Goal: Information Seeking & Learning: Learn about a topic

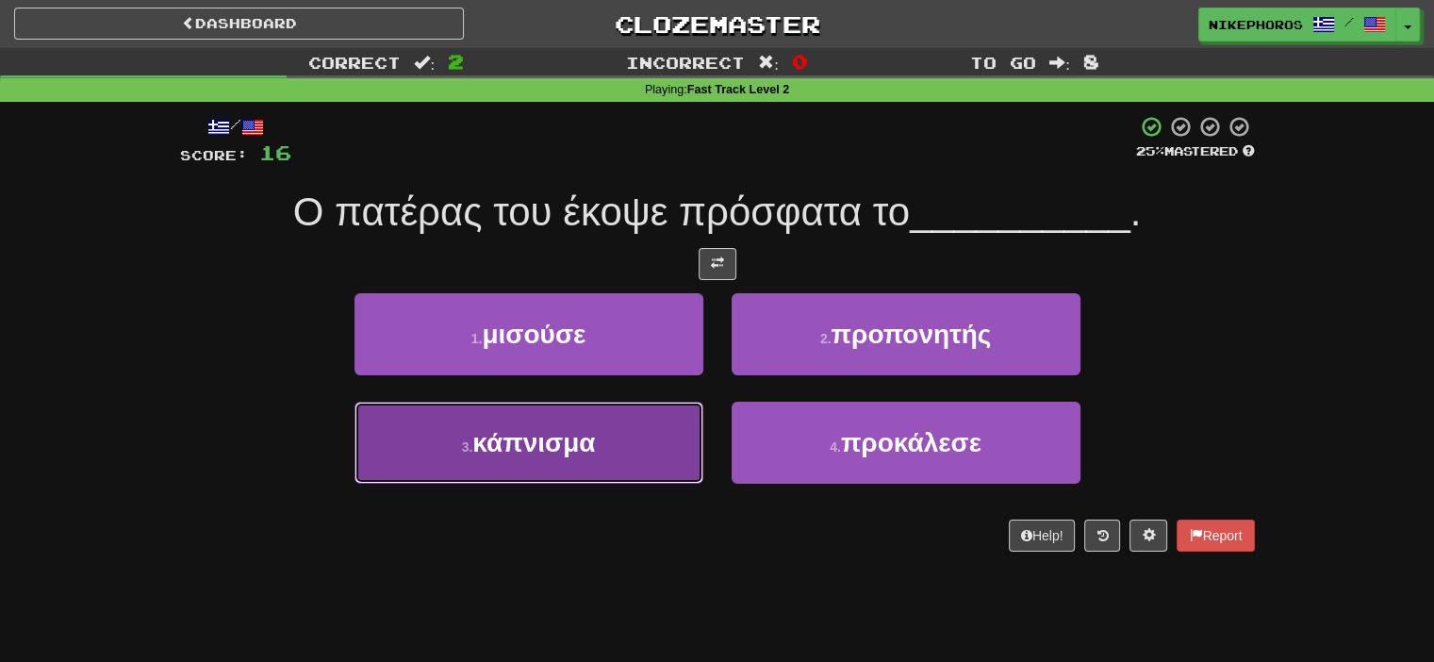
click at [630, 439] on button "3 . κάπνισμα" at bounding box center [529, 443] width 349 height 82
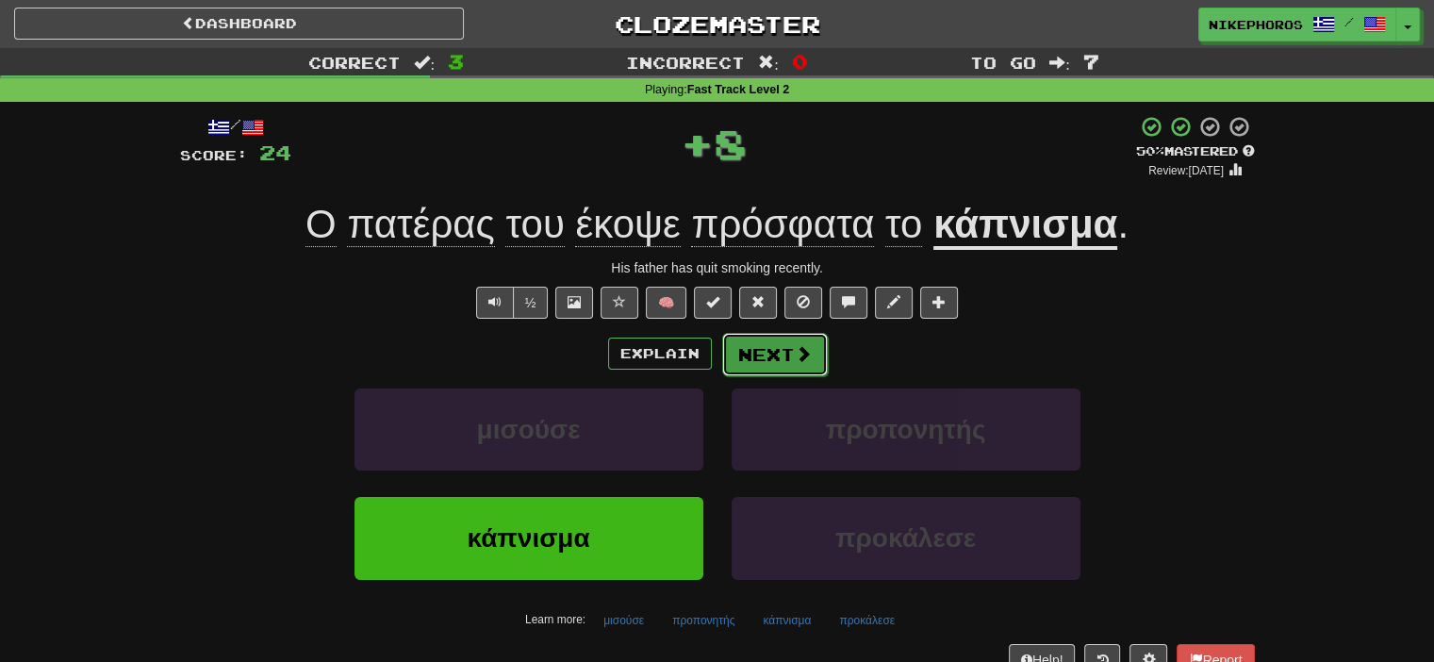
click at [782, 345] on button "Next" at bounding box center [775, 354] width 106 height 43
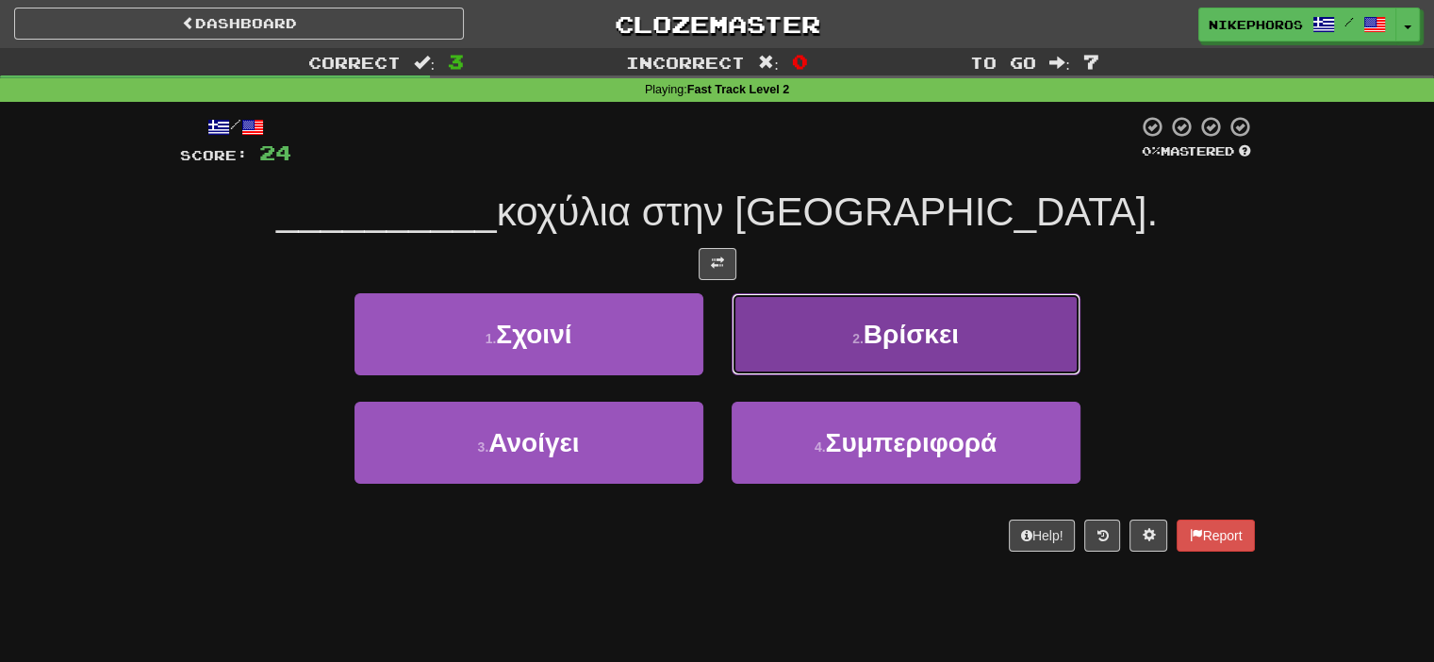
click at [860, 340] on small "2 ." at bounding box center [857, 338] width 11 height 15
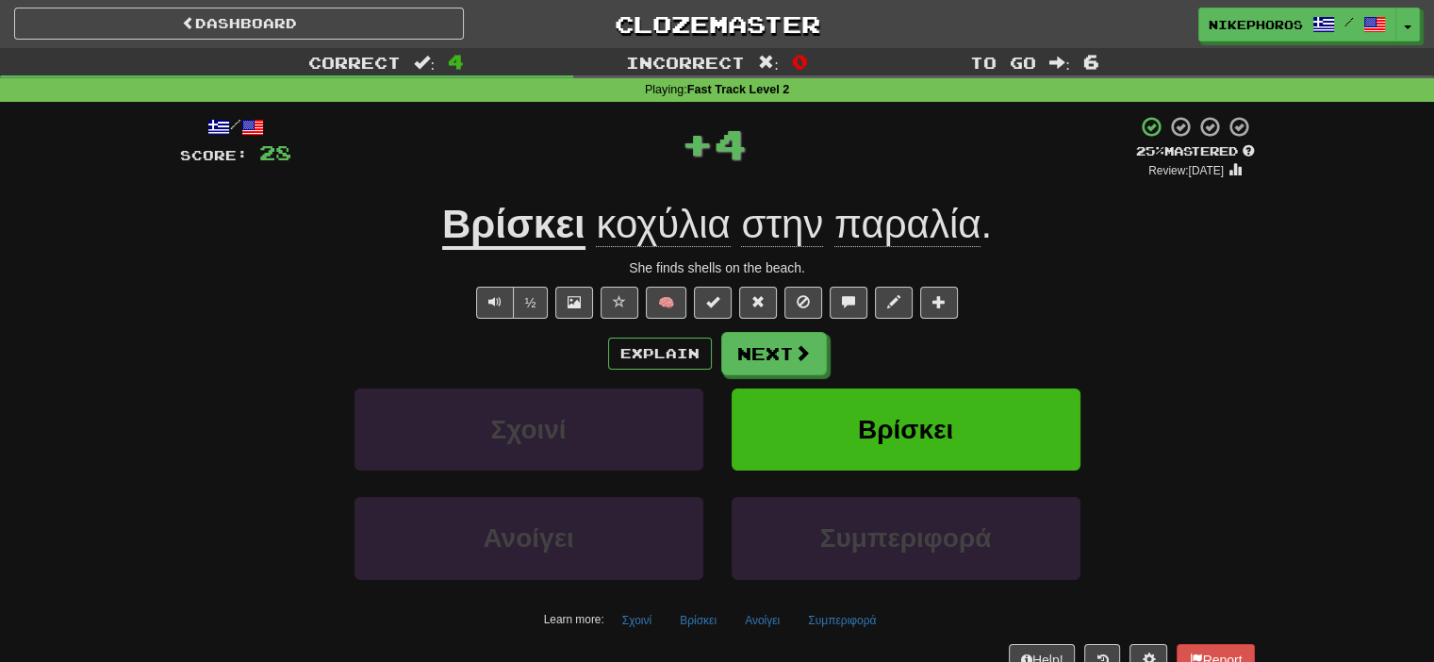
click at [632, 205] on span "κοχύλια" at bounding box center [663, 224] width 134 height 45
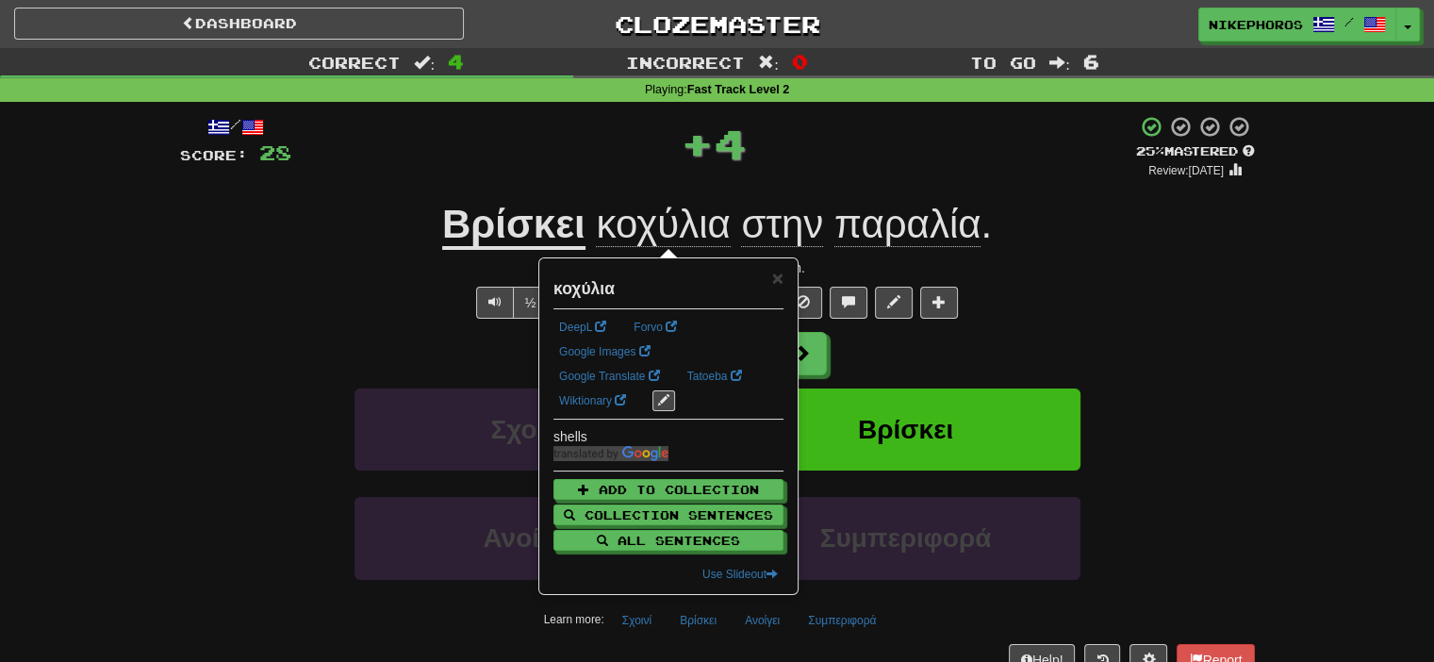
click at [883, 151] on div "+ 4" at bounding box center [713, 143] width 845 height 57
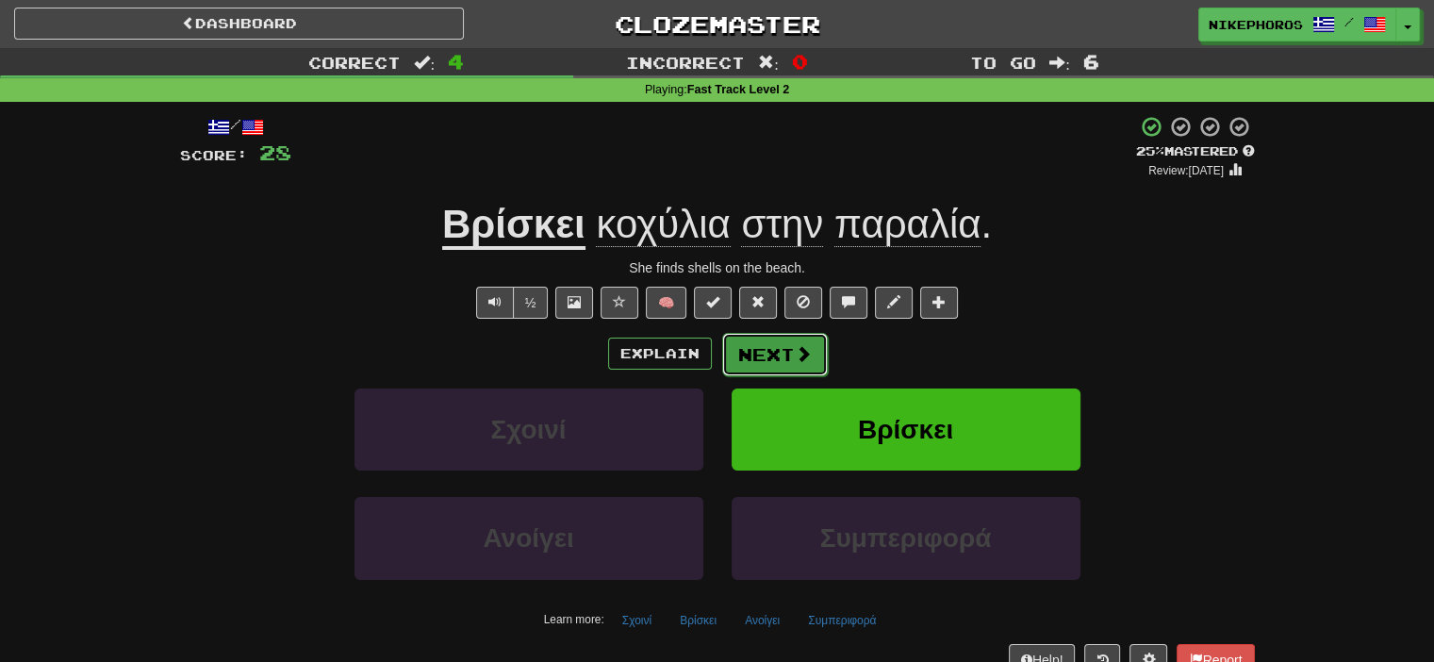
click at [775, 355] on button "Next" at bounding box center [775, 354] width 106 height 43
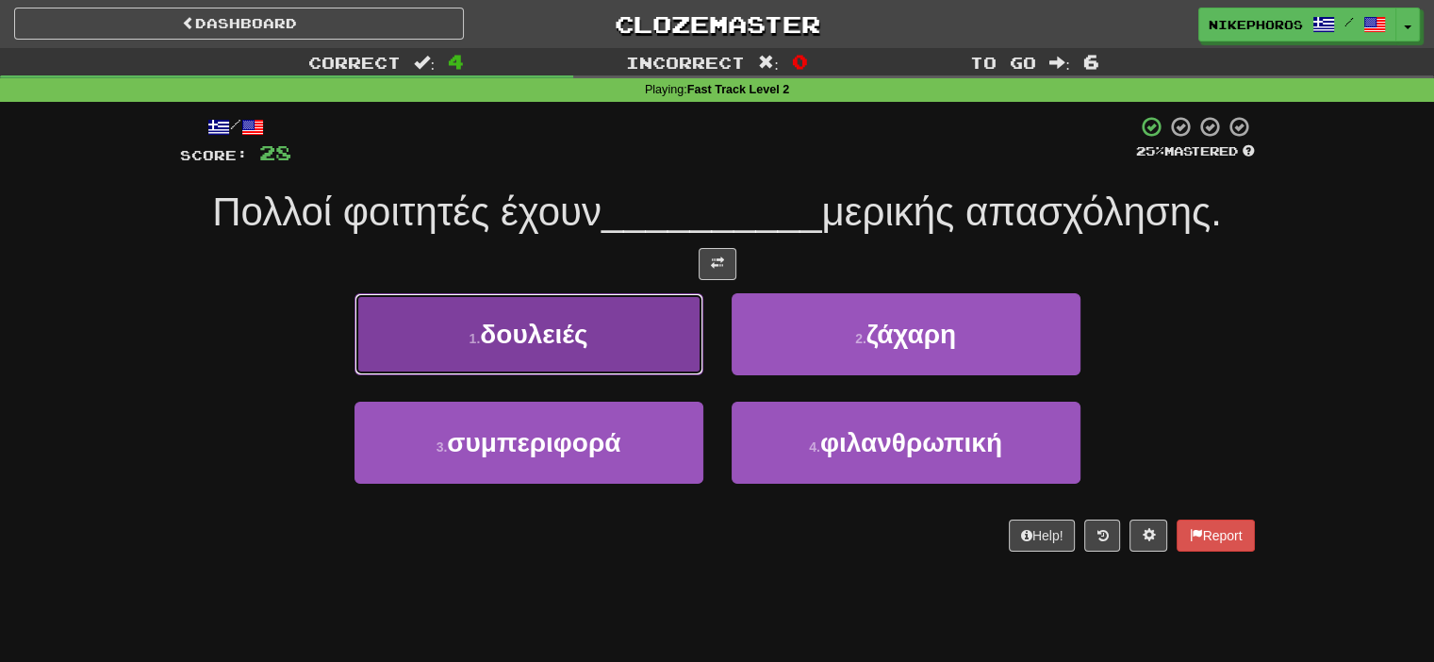
click at [602, 354] on button "1 . δουλειές" at bounding box center [529, 334] width 349 height 82
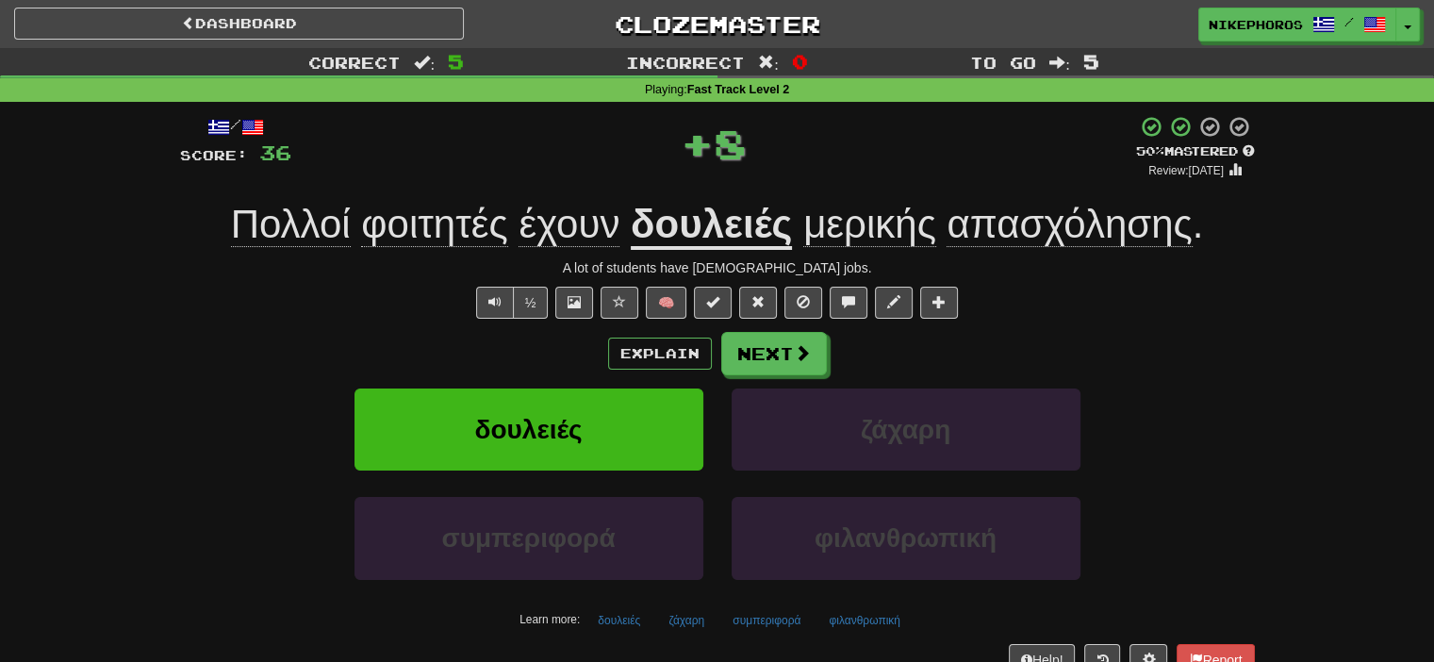
click at [1031, 232] on span "απασχόλησης" at bounding box center [1069, 224] width 245 height 45
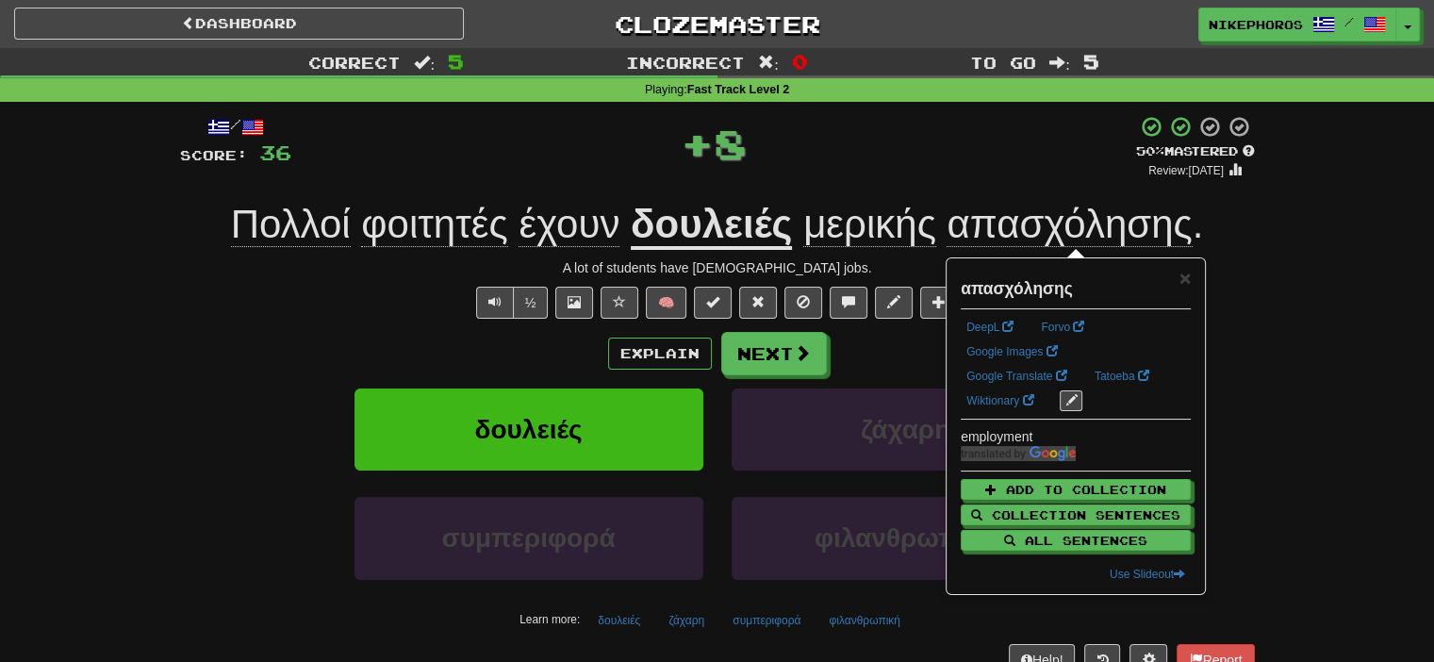
click at [1364, 447] on div "Correct : 5 Incorrect : 0 To go : 5 Playing : Fast Track Level 2 / Score: 36 + …" at bounding box center [717, 375] width 1434 height 654
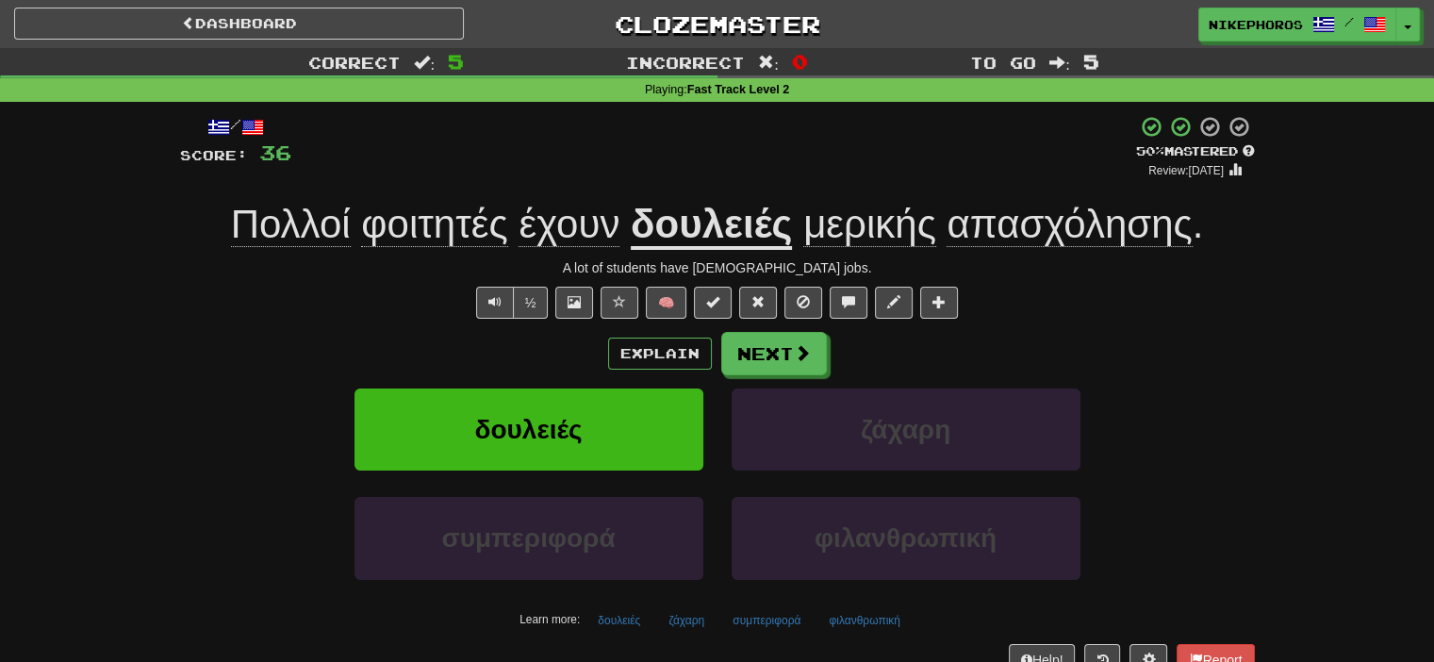
click at [441, 223] on span "φοιτητές" at bounding box center [434, 224] width 146 height 45
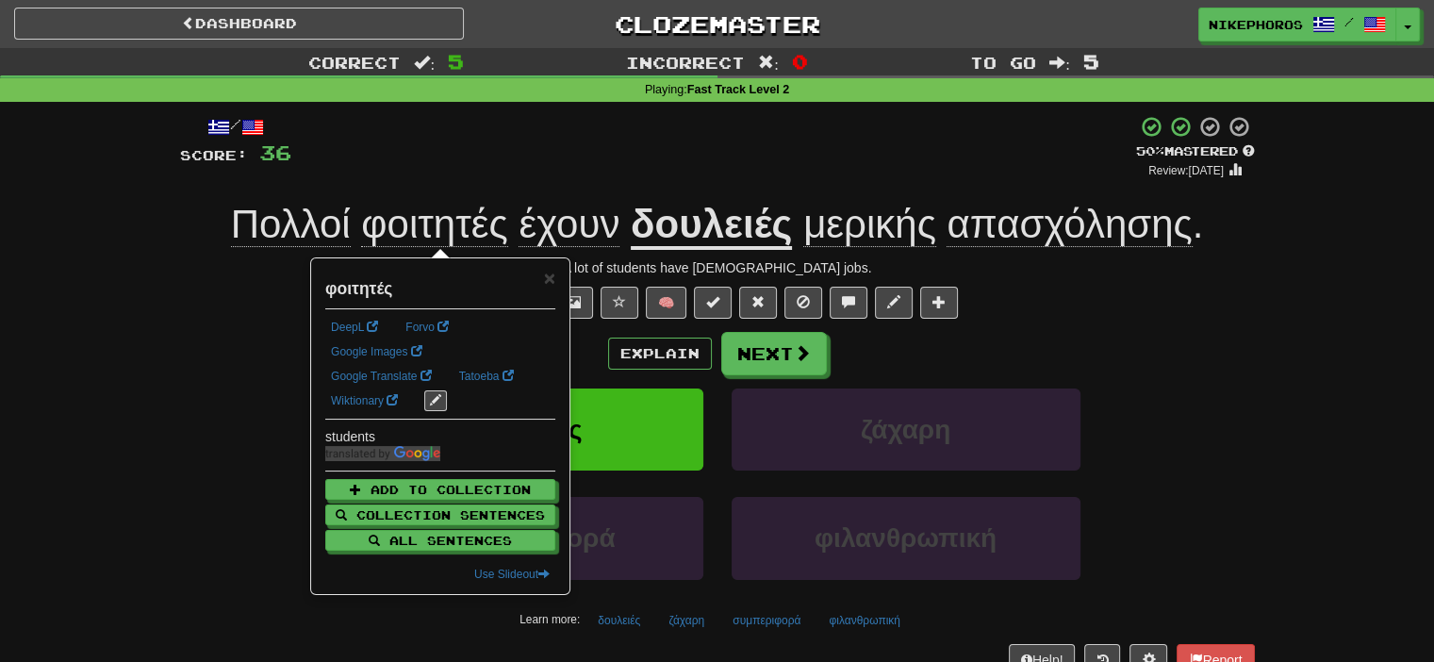
click at [511, 194] on div "/ Score: 36 + 8 50 % Mastered Review: 2025-10-02 Πολλοί φοιτητές έχουν δουλειές…" at bounding box center [717, 395] width 1075 height 560
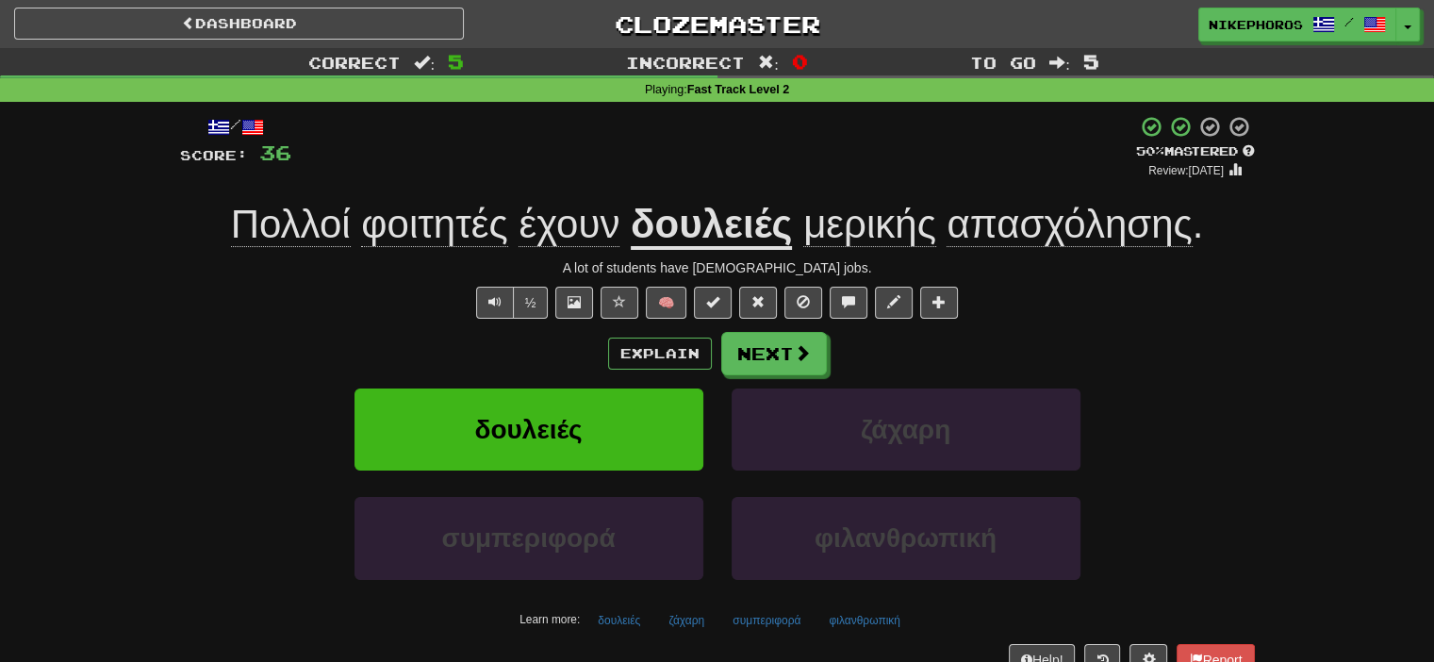
click at [582, 247] on span "έχουν" at bounding box center [569, 224] width 101 height 45
click at [584, 237] on span "έχουν" at bounding box center [569, 224] width 101 height 45
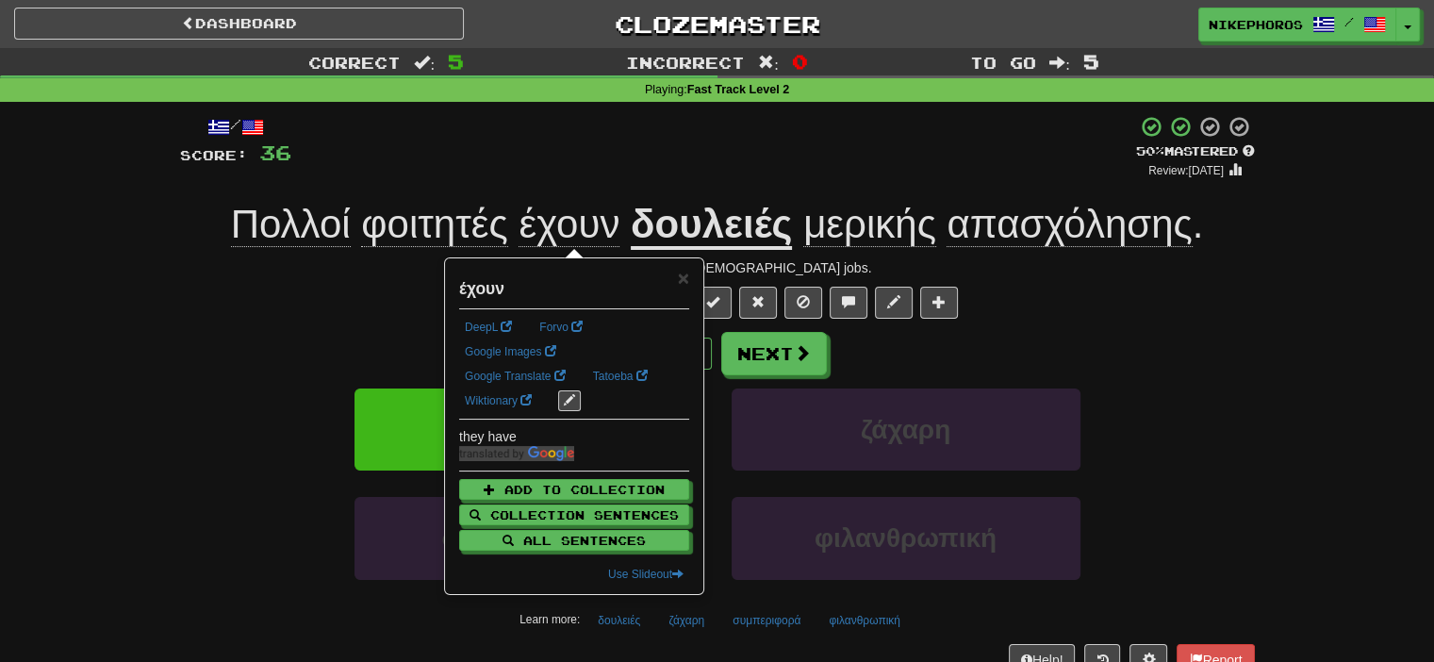
click at [587, 181] on div "/ Score: 36 + 8 50 % Mastered Review: 2025-10-02 Πολλοί φοιτητές έχουν δουλειές…" at bounding box center [717, 395] width 1075 height 560
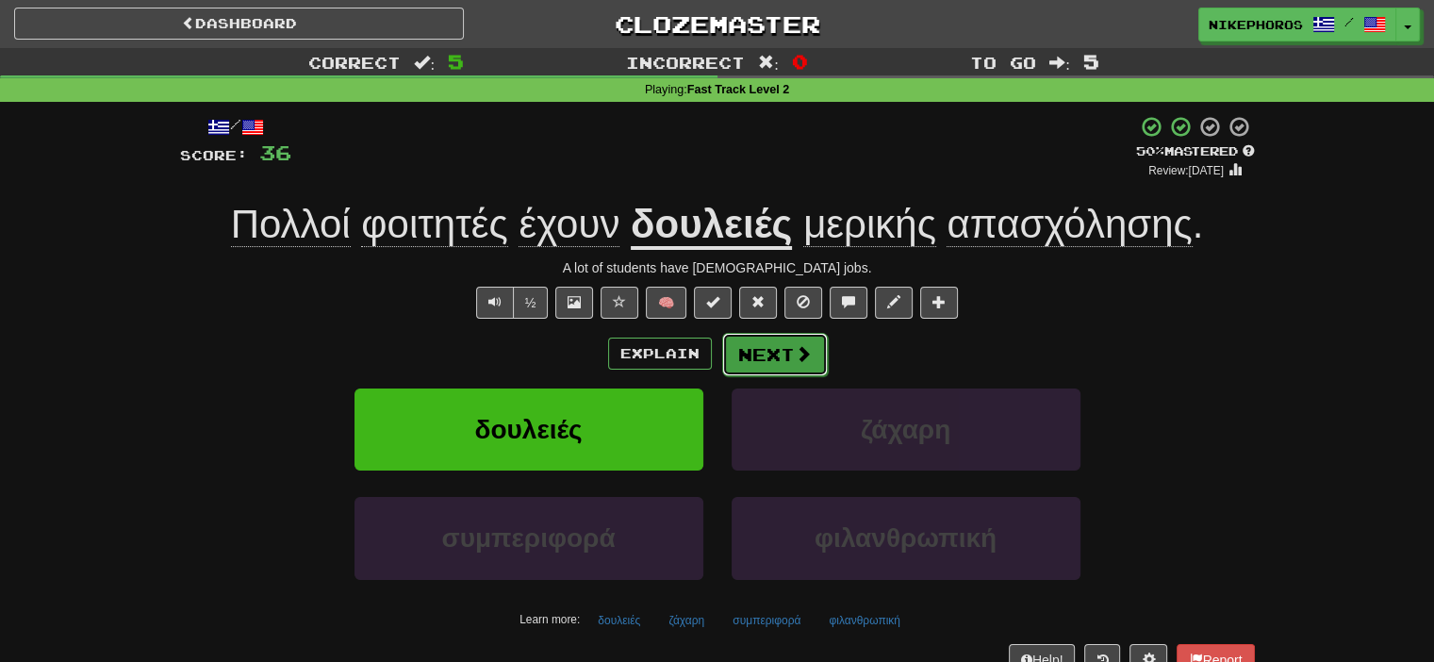
click at [777, 370] on button "Next" at bounding box center [775, 354] width 106 height 43
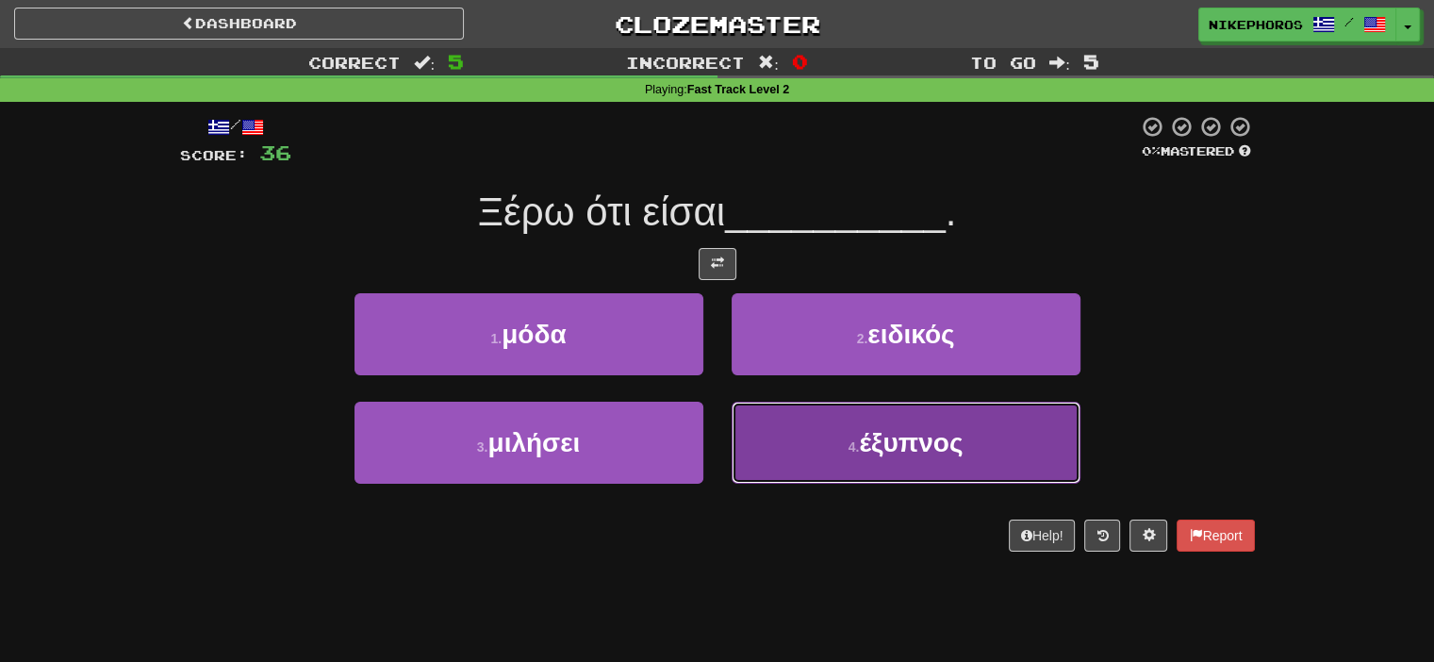
click at [971, 457] on button "4 . έξυπνος" at bounding box center [906, 443] width 349 height 82
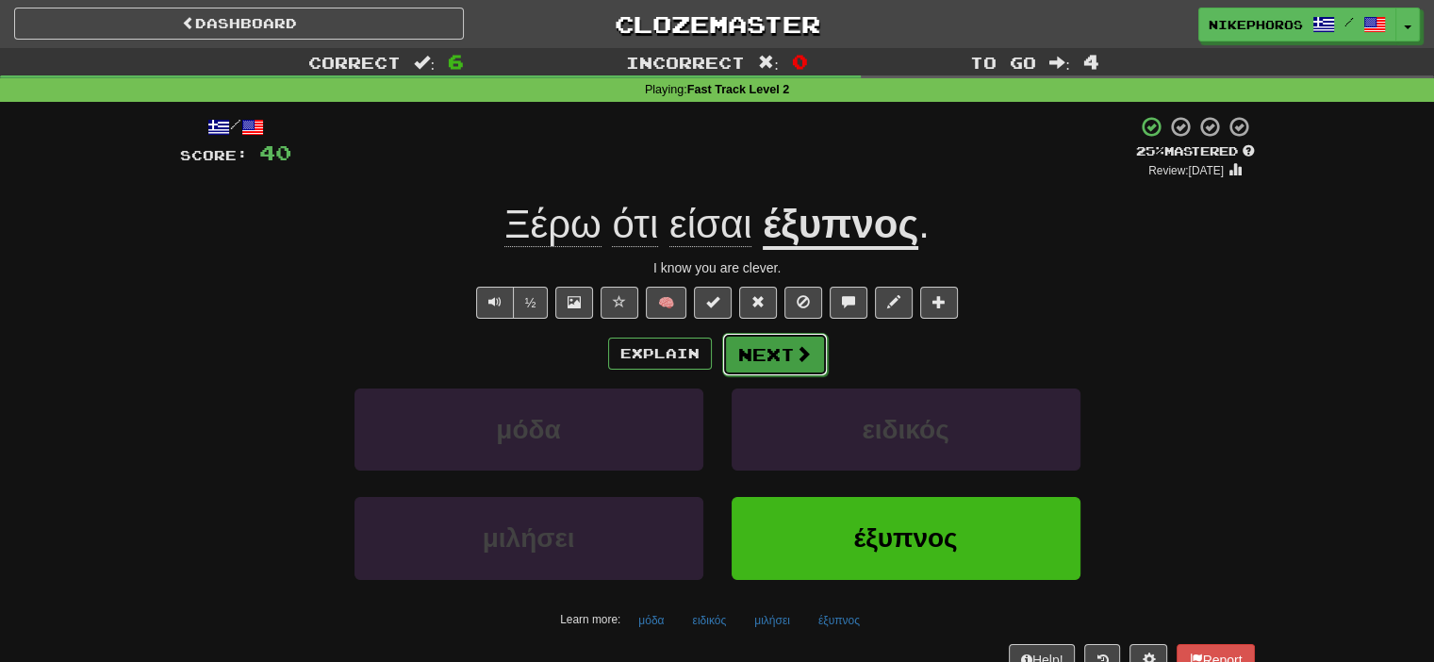
click at [744, 342] on button "Next" at bounding box center [775, 354] width 106 height 43
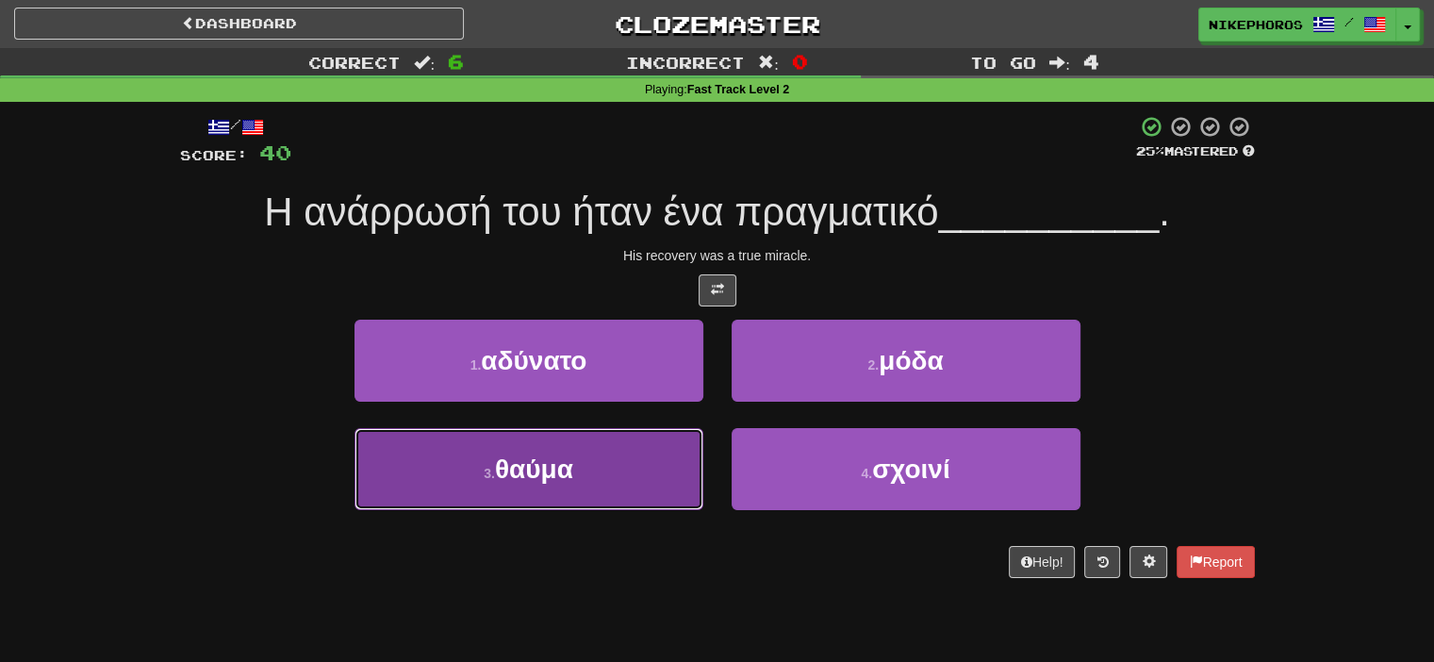
click at [664, 483] on button "3 . θαύμα" at bounding box center [529, 469] width 349 height 82
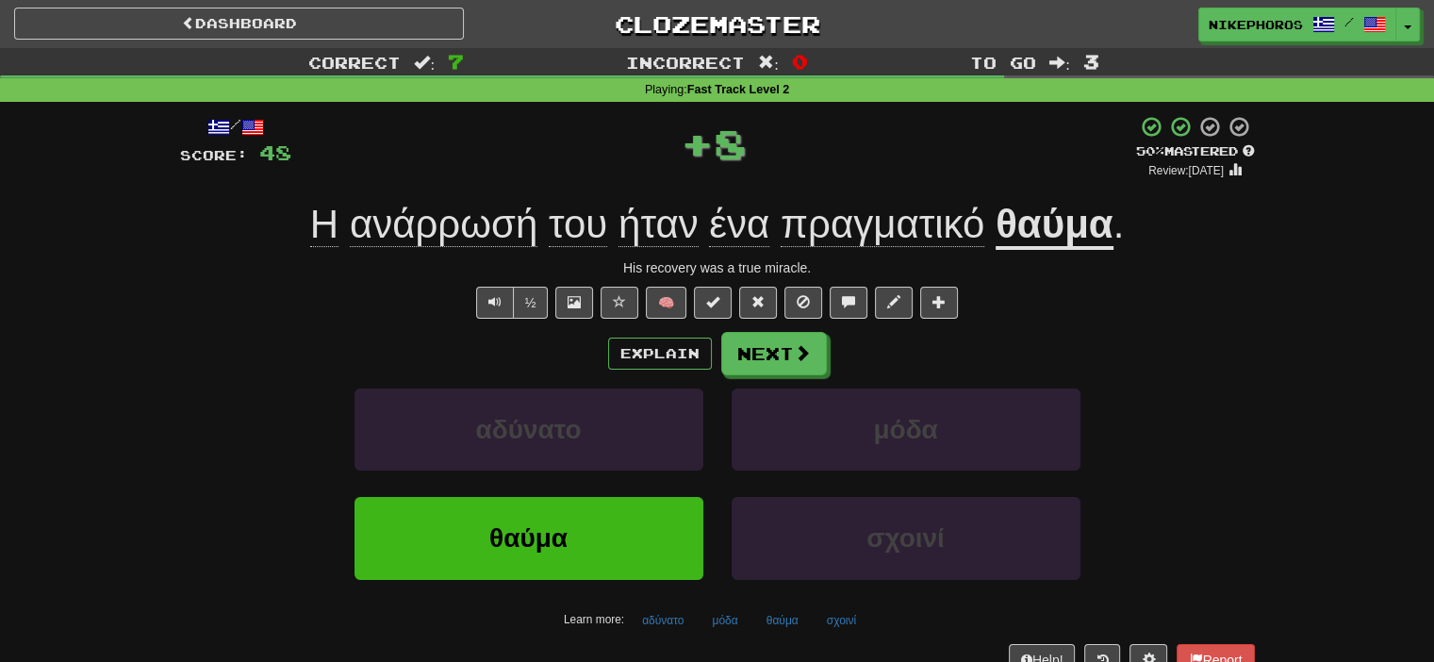
click at [529, 253] on div "/ Score: 48 + 8 50 % Mastered Review: 2025-10-02 Η ανάρρωσή του ήταν ένα πραγμα…" at bounding box center [717, 395] width 1075 height 560
click at [536, 227] on span "ανάρρωσή" at bounding box center [444, 224] width 188 height 45
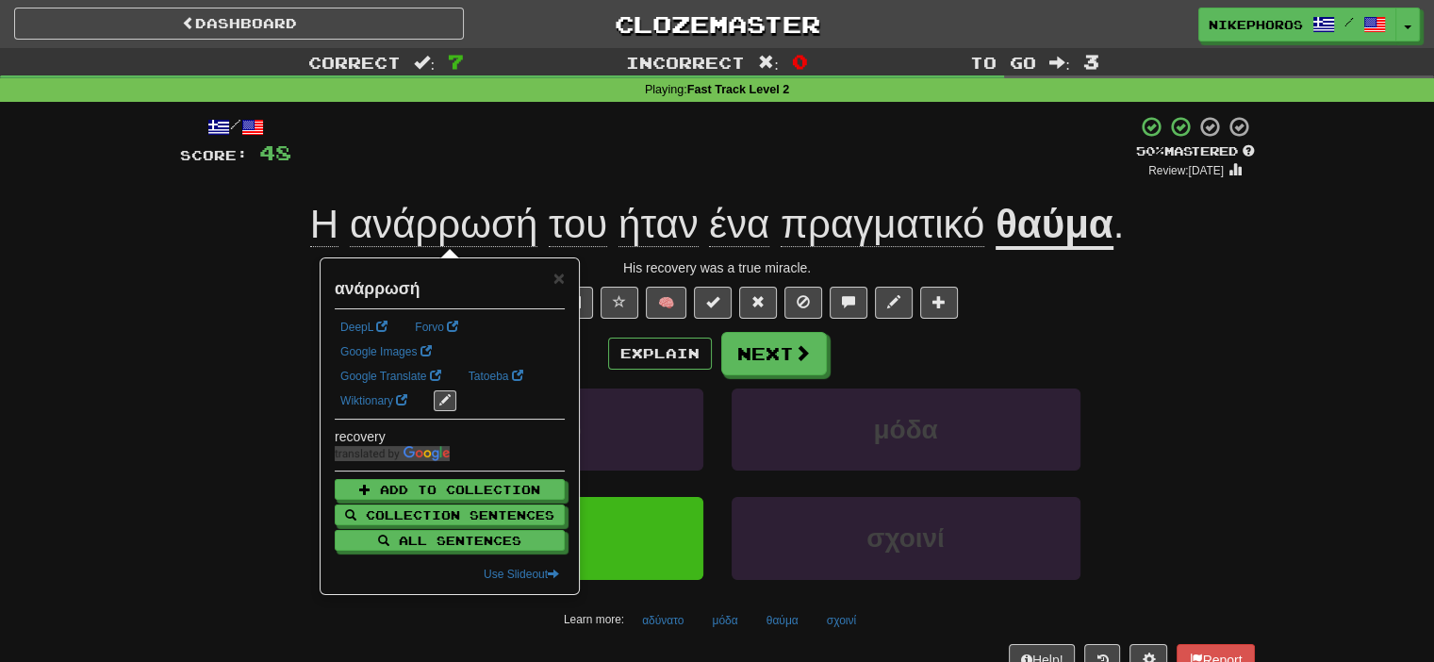
click at [536, 148] on div "+ 8" at bounding box center [713, 147] width 845 height 64
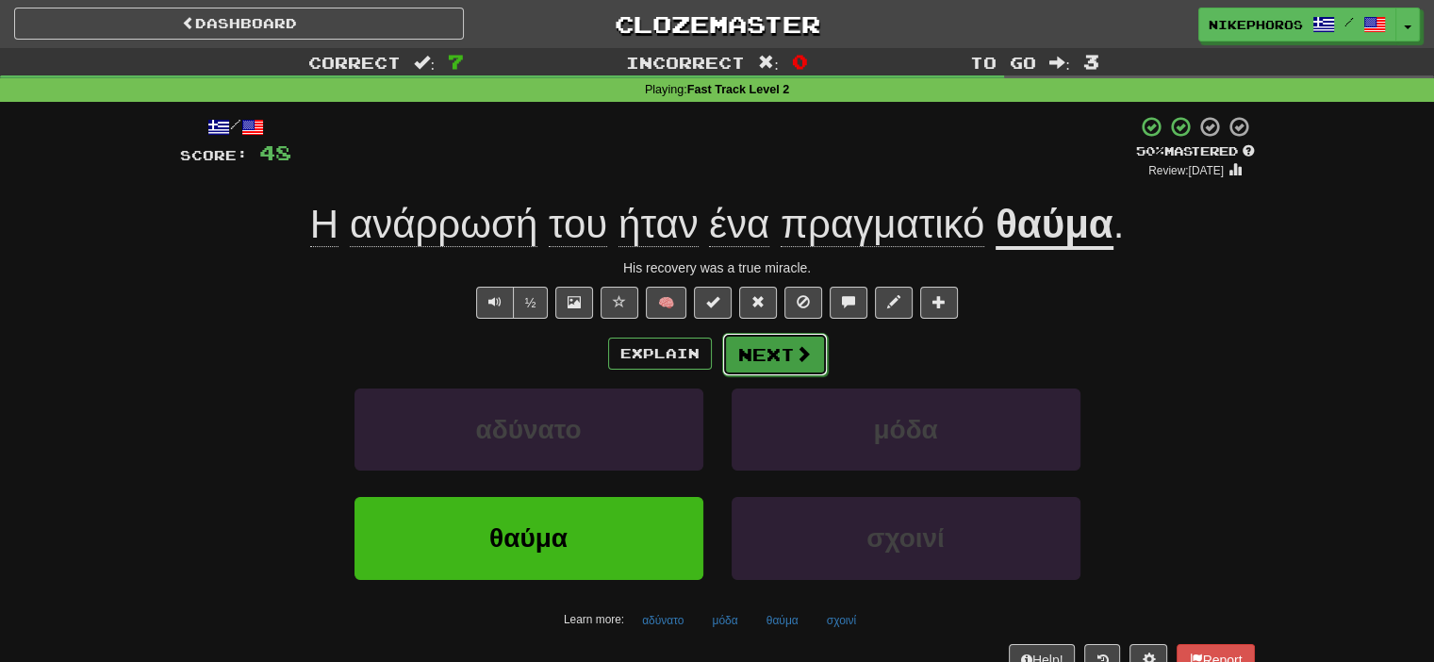
click at [774, 348] on button "Next" at bounding box center [775, 354] width 106 height 43
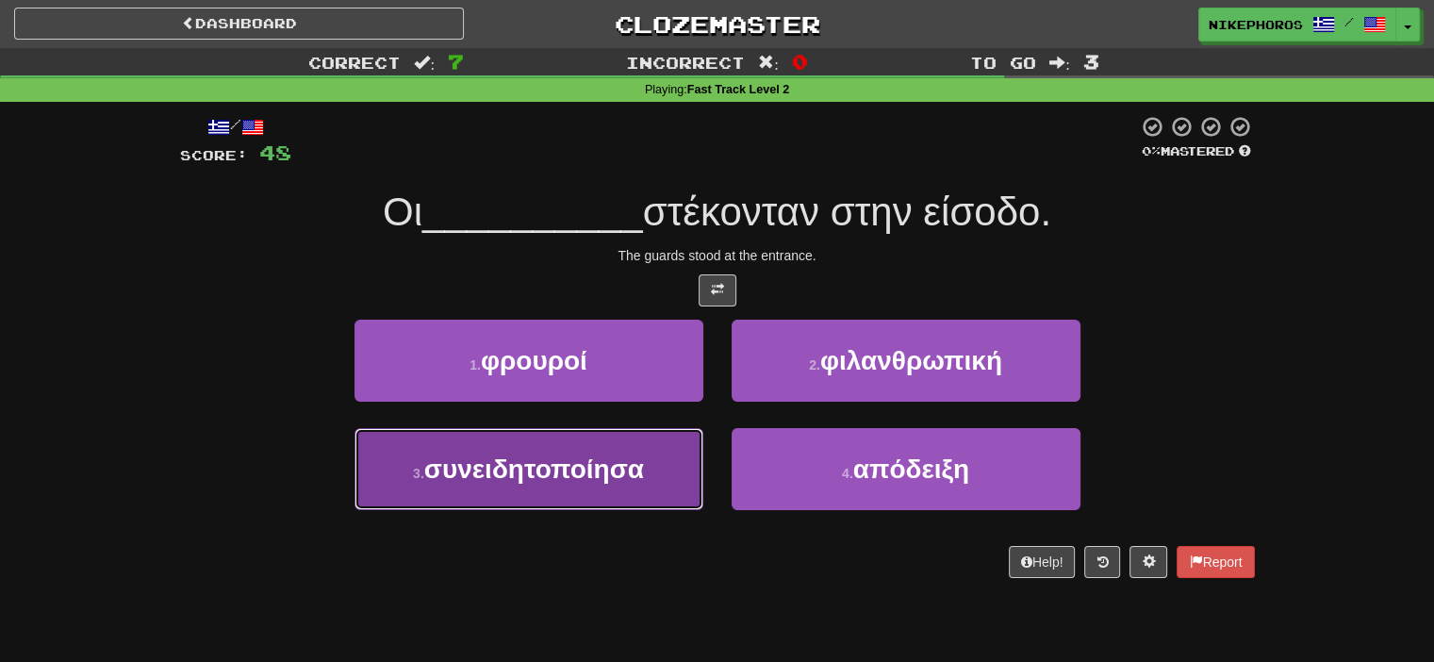
click at [513, 491] on button "3 . συνειδητοποίησα" at bounding box center [529, 469] width 349 height 82
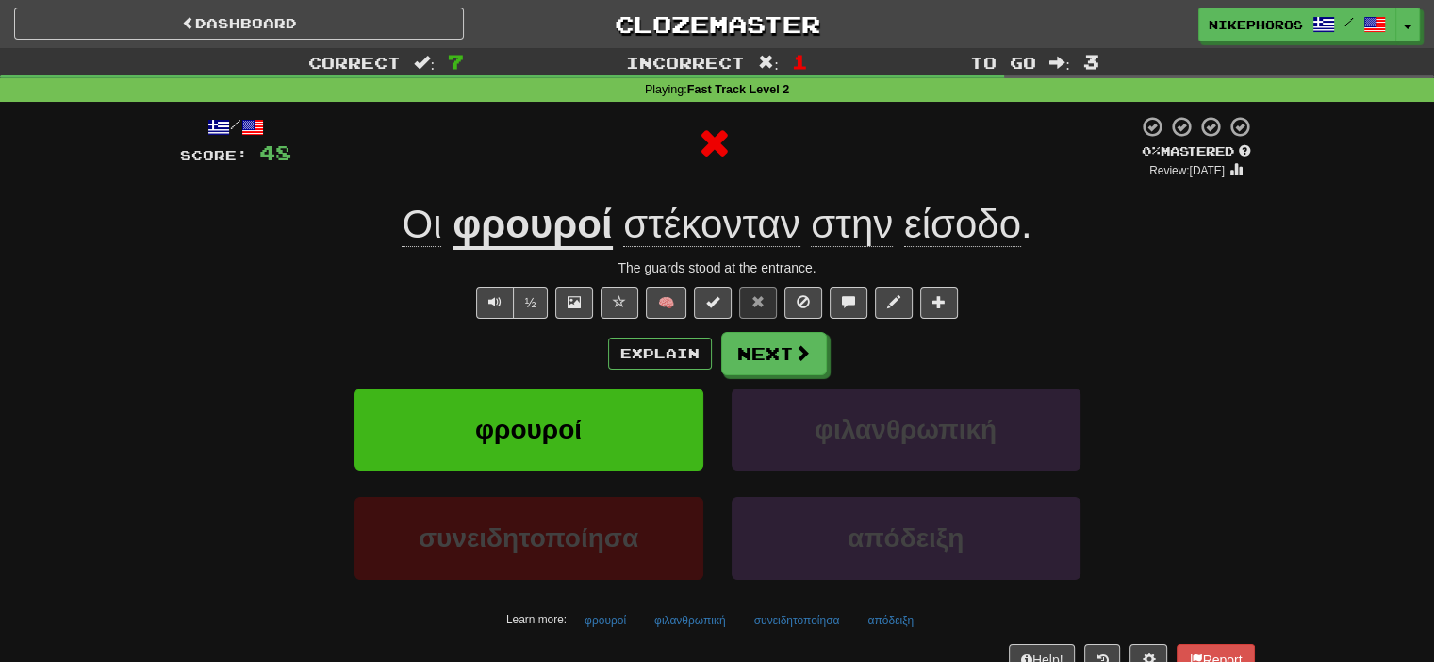
click at [509, 235] on u "φρουροί" at bounding box center [532, 226] width 159 height 48
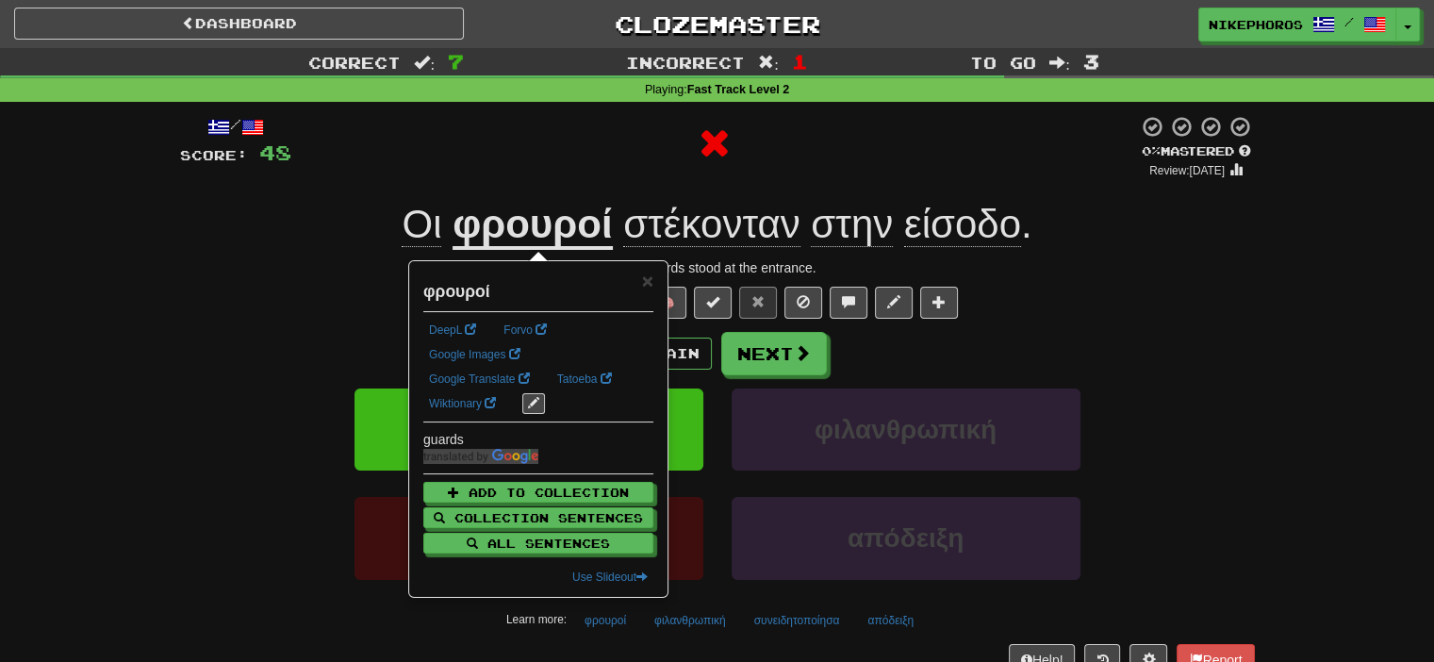
click at [600, 181] on div "/ Score: 48 0 % Mastered Review: 2025-09-22 Οι φρουροί στέκονταν στην είσοδο . …" at bounding box center [717, 395] width 1075 height 560
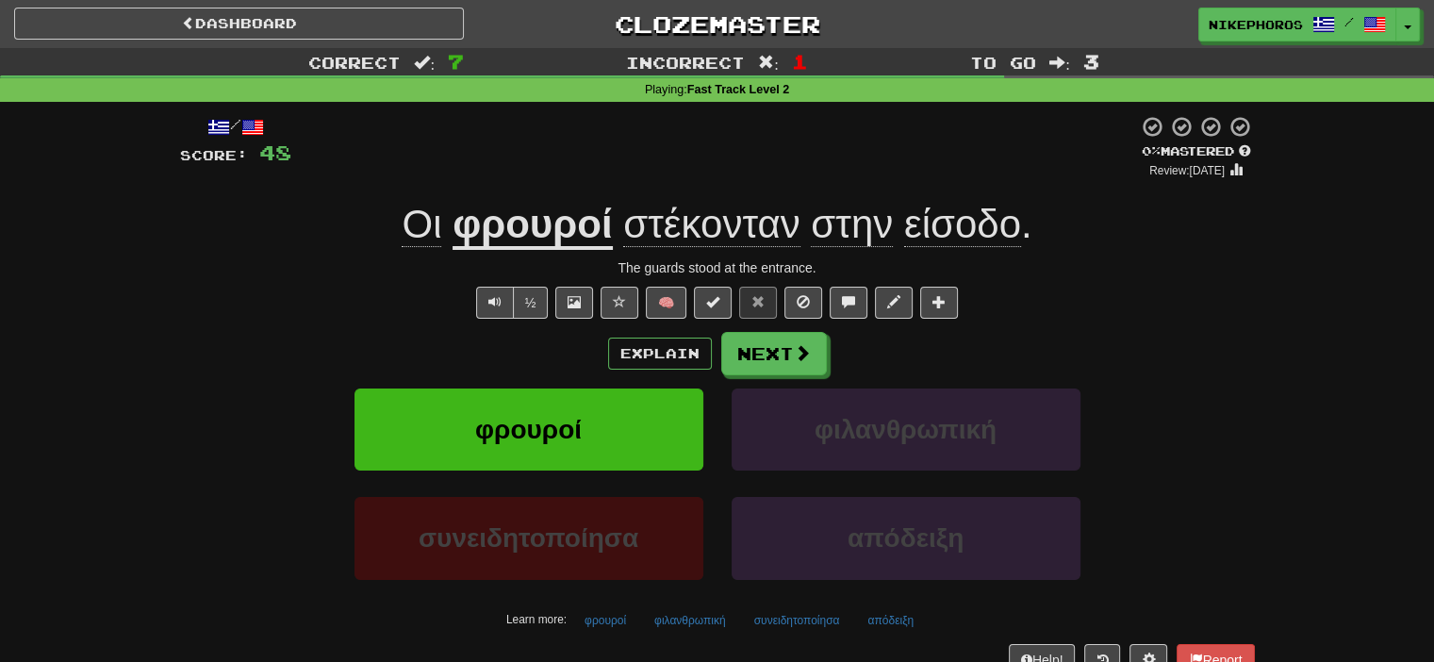
click at [765, 242] on span "στέκονταν" at bounding box center [711, 224] width 176 height 45
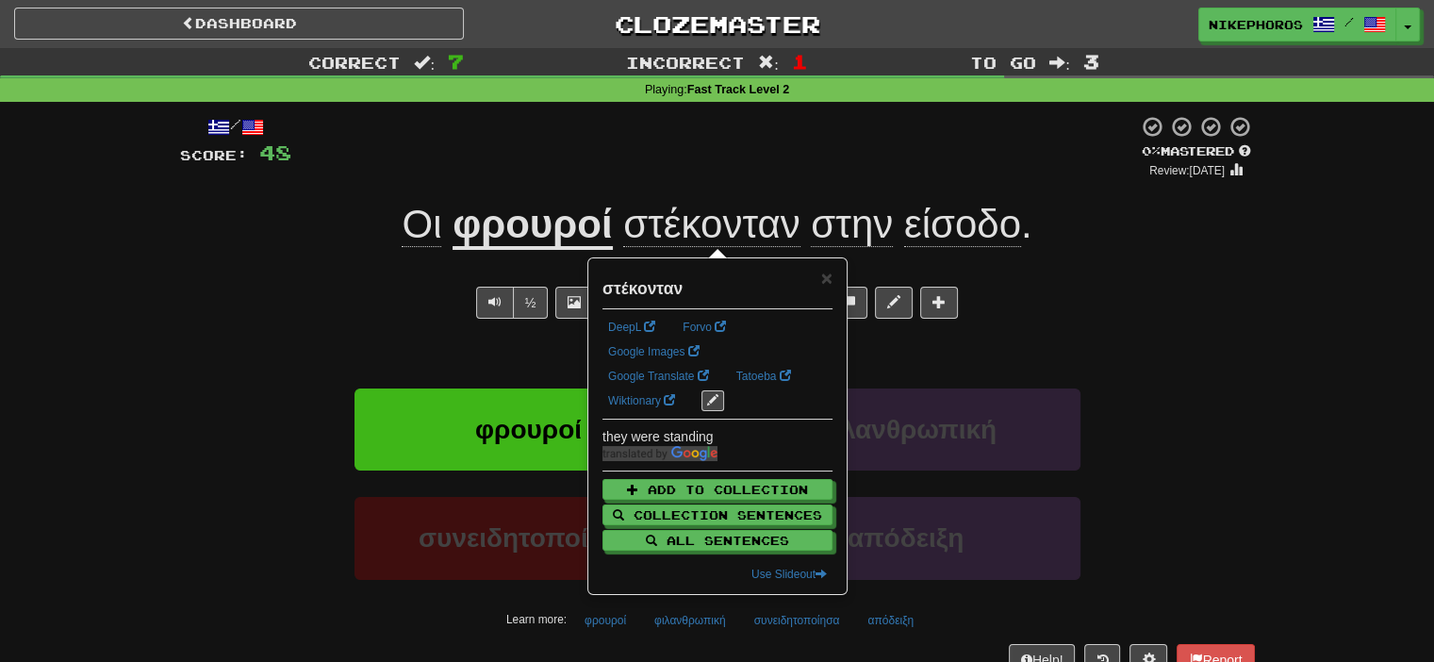
click at [978, 193] on div "/ Score: 48 0 % Mastered Review: 2025-09-22 Οι φρουροί στέκονταν στην είσοδο . …" at bounding box center [717, 395] width 1075 height 560
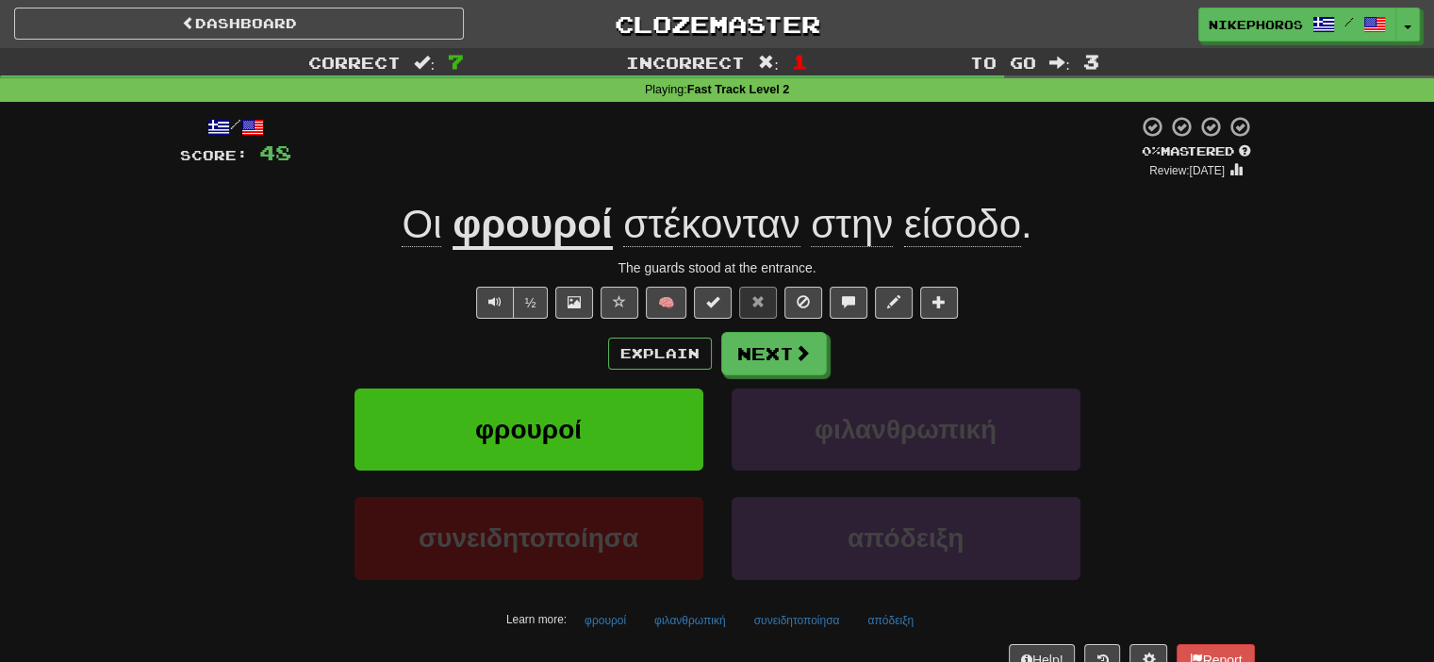
click at [980, 216] on span "είσοδο" at bounding box center [962, 224] width 117 height 45
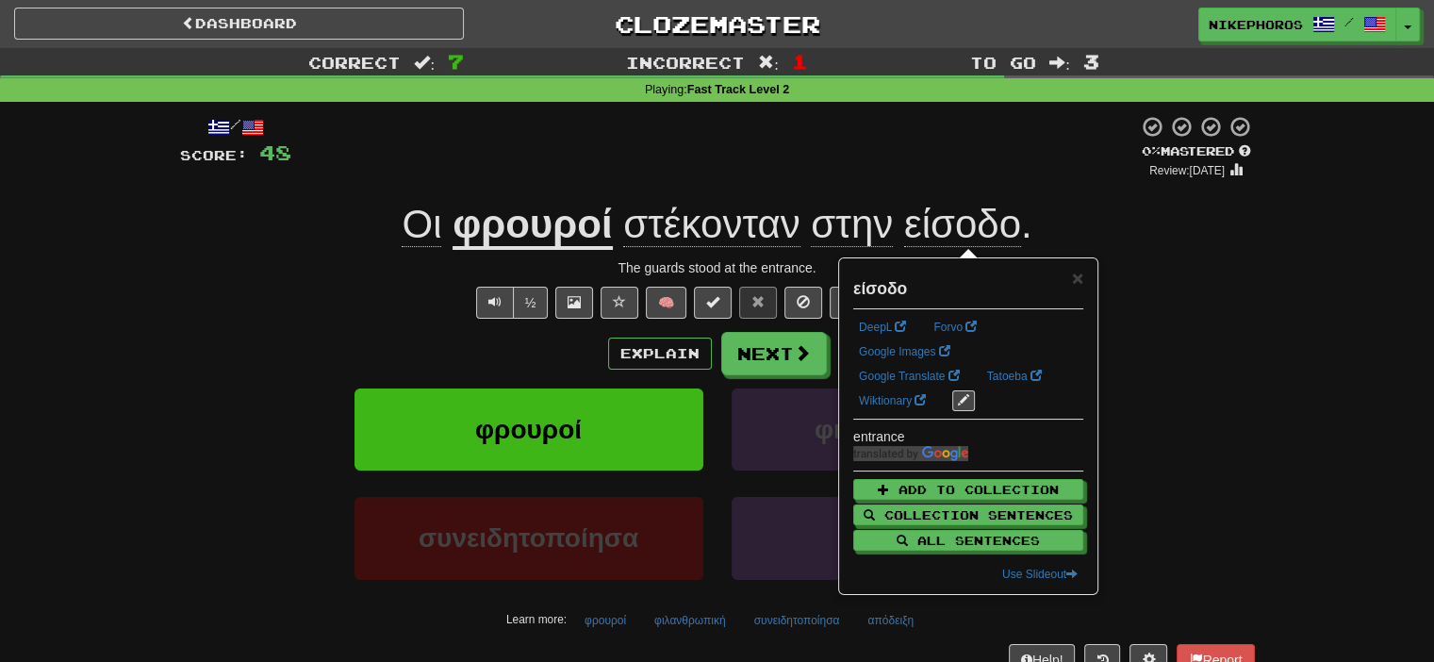
click at [997, 180] on div "/ Score: 48 0 % Mastered Review: 2025-09-22 Οι φρουροί στέκονταν στην είσοδο . …" at bounding box center [717, 395] width 1075 height 560
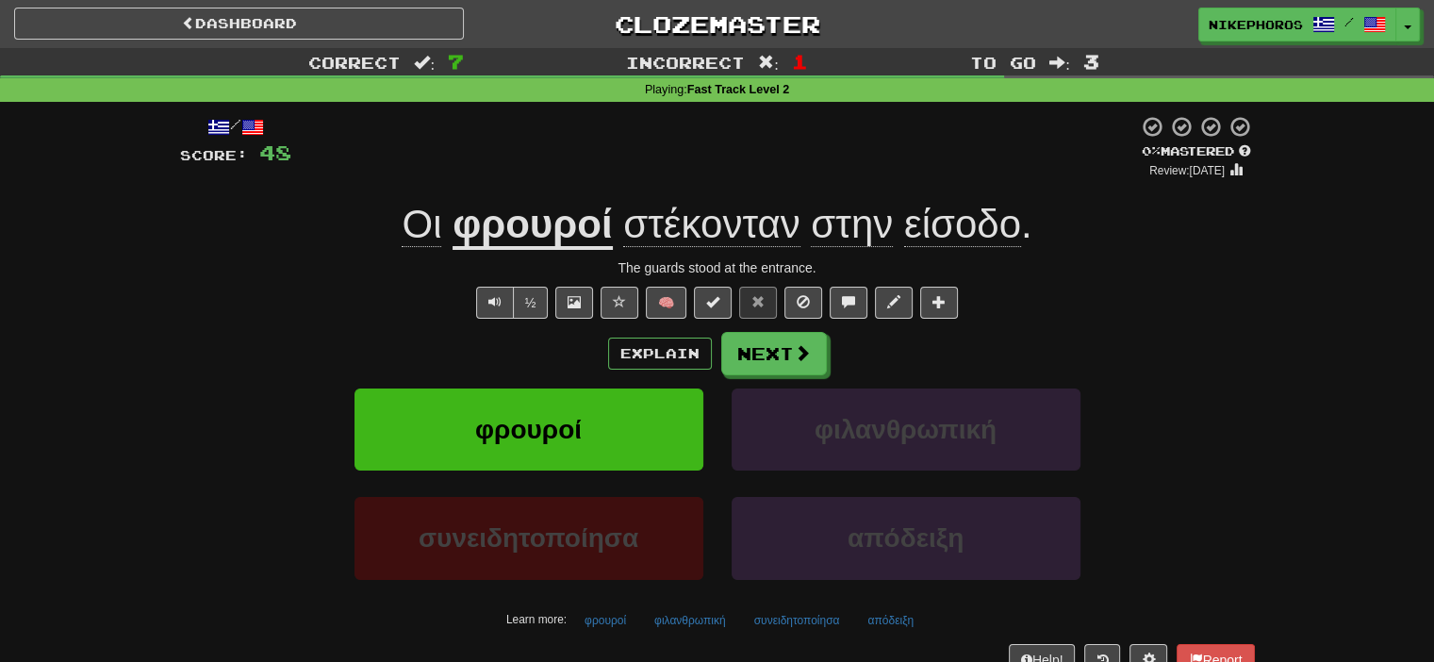
click at [758, 234] on span "στέκονταν" at bounding box center [711, 224] width 176 height 45
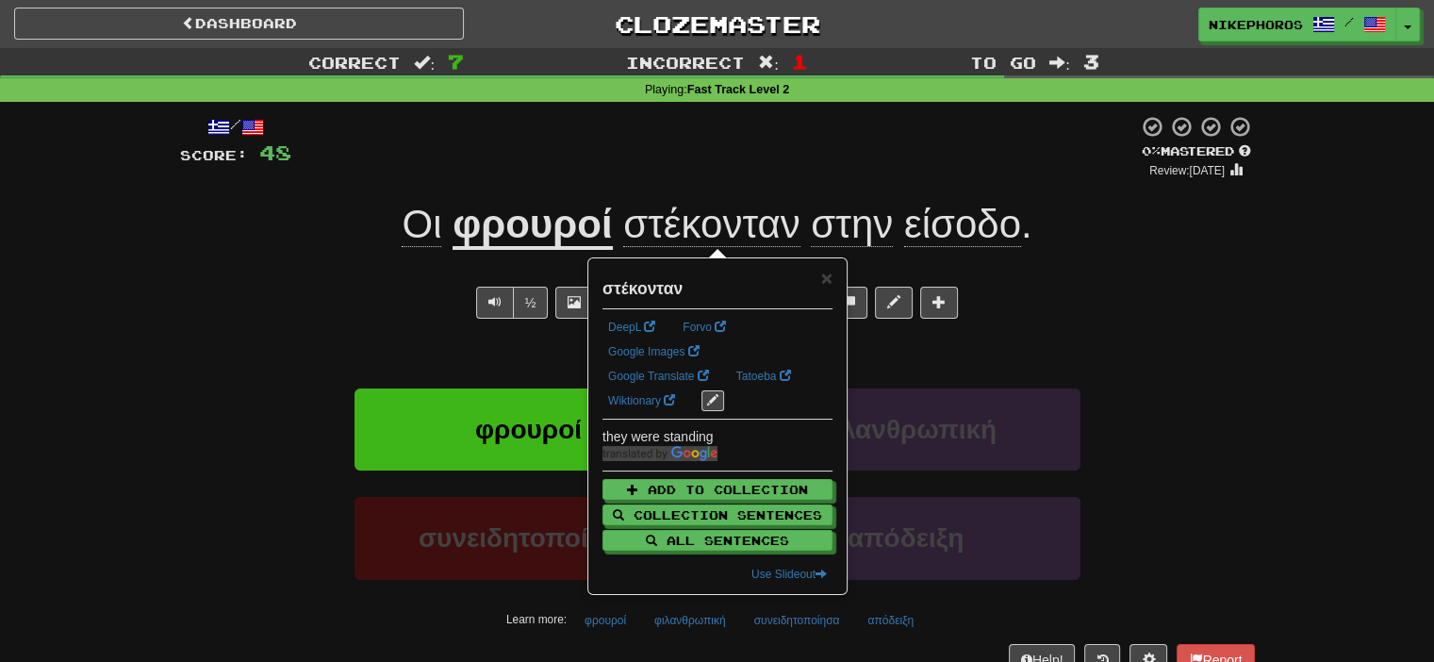
click at [788, 164] on div at bounding box center [714, 147] width 847 height 64
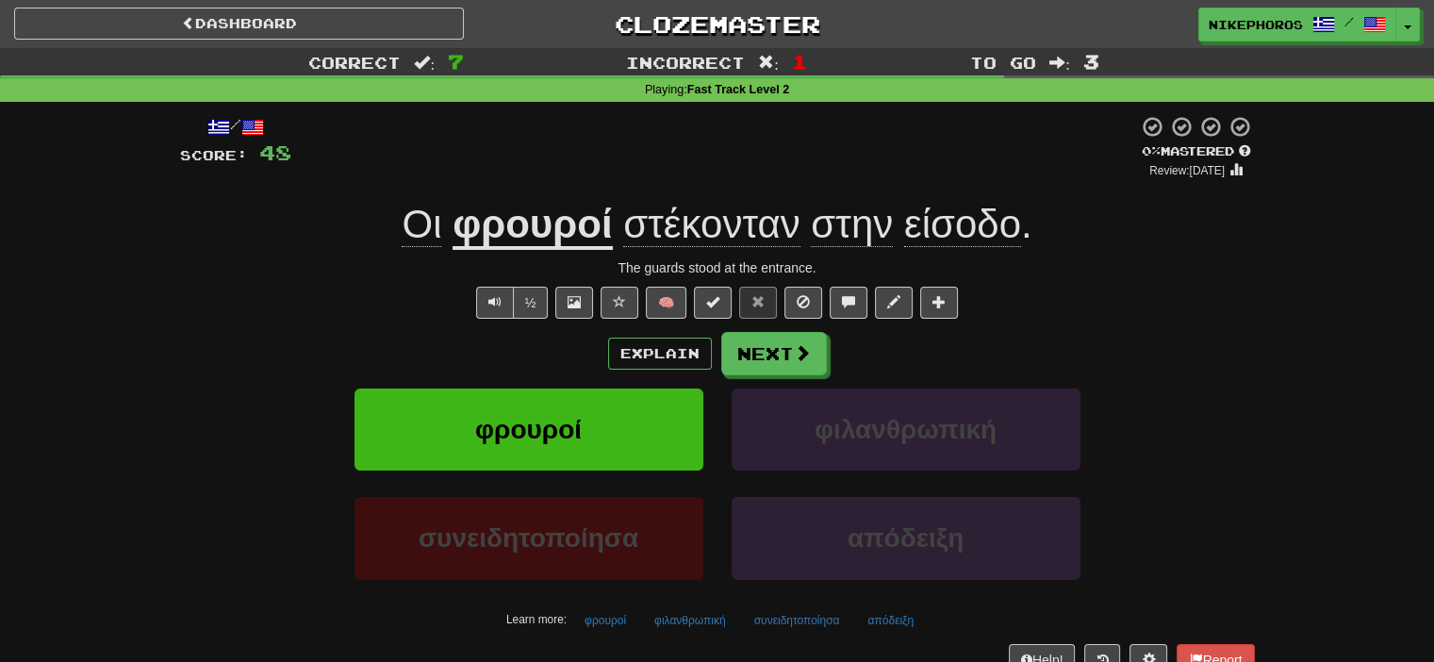
click at [747, 215] on span "στέκονταν" at bounding box center [711, 224] width 176 height 45
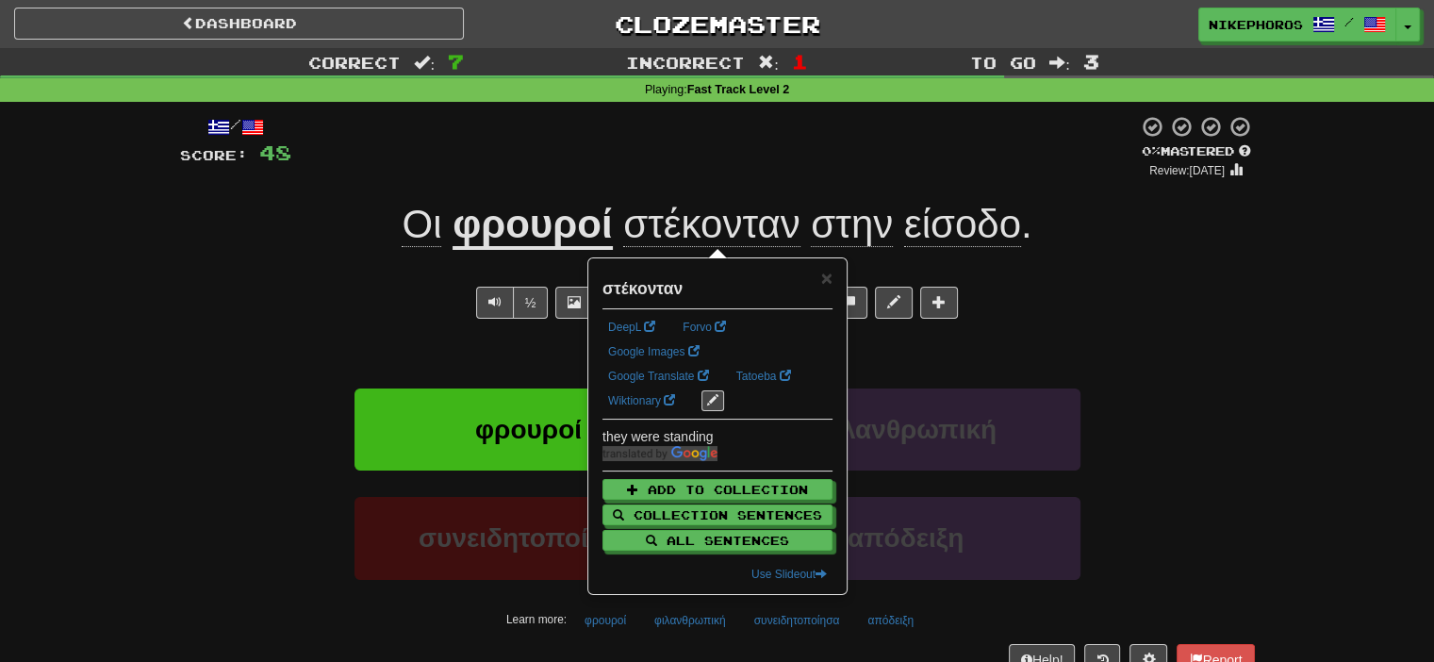
click at [833, 91] on div "Playing : Fast Track Level 2" at bounding box center [717, 90] width 1434 height 17
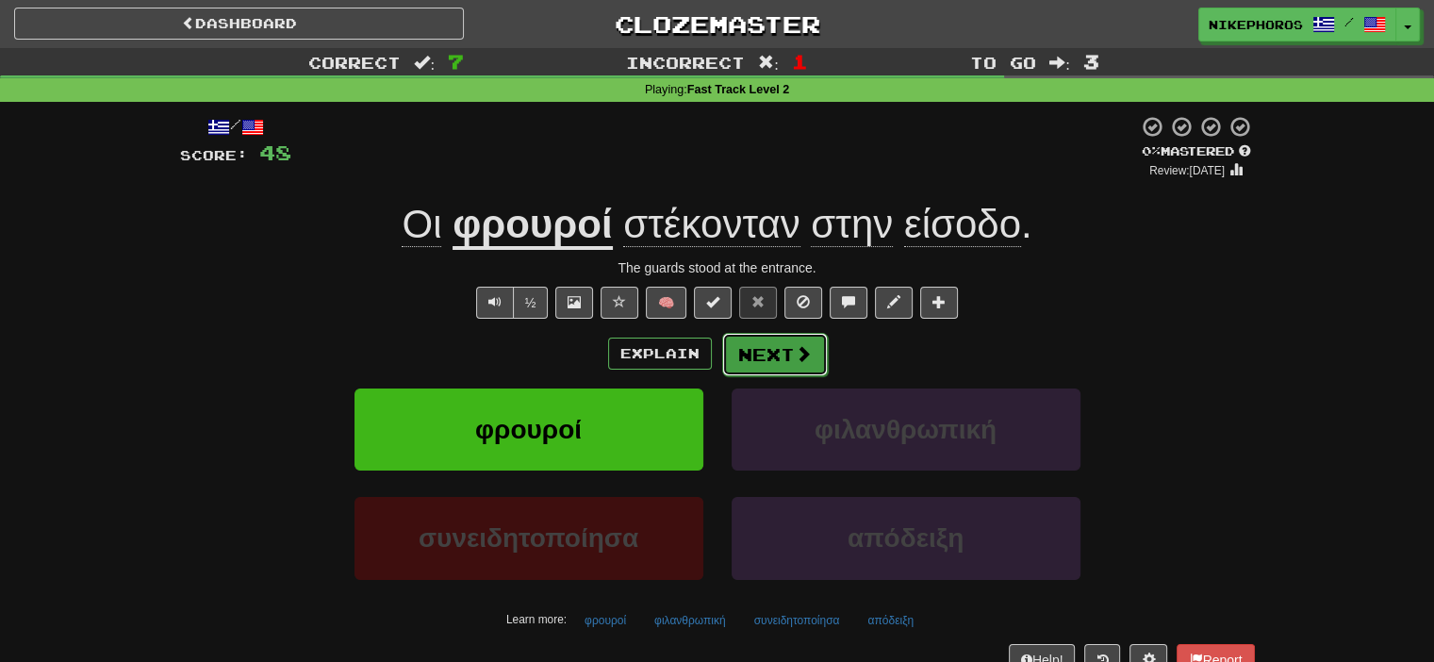
click at [762, 361] on button "Next" at bounding box center [775, 354] width 106 height 43
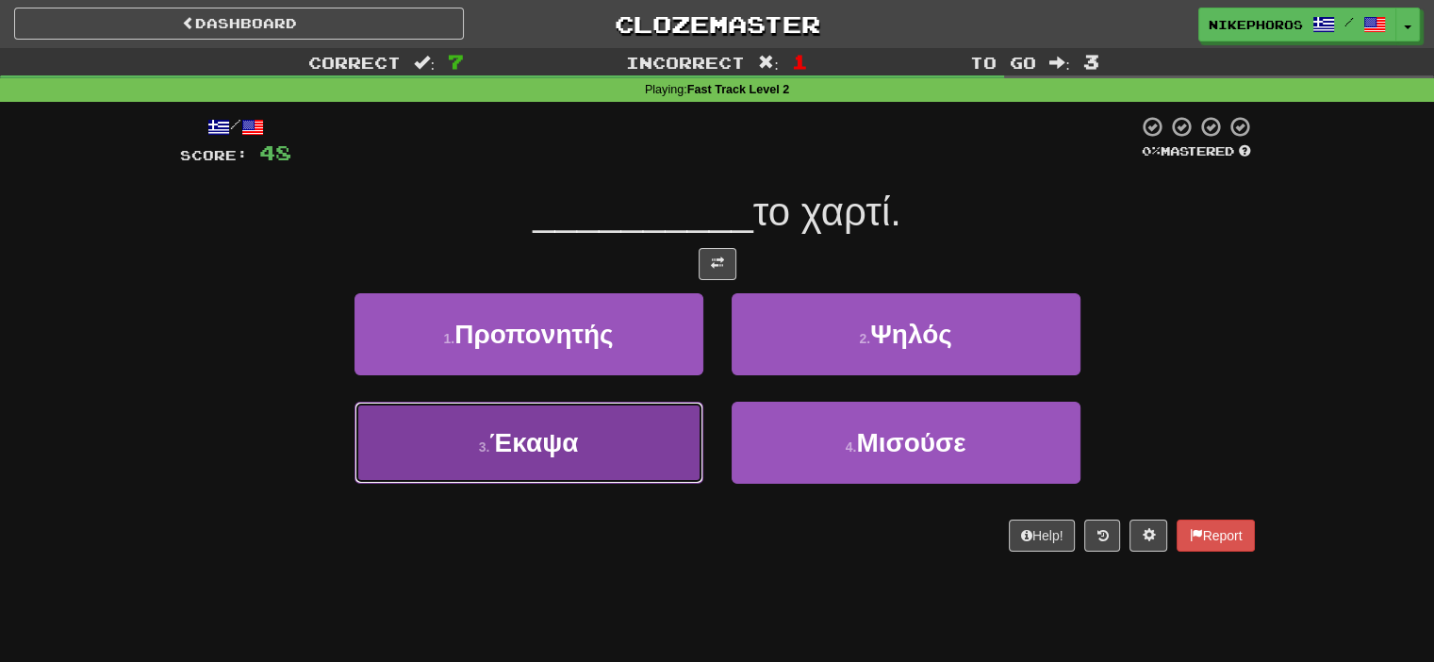
click at [556, 454] on span "Έκαψα" at bounding box center [533, 442] width 89 height 29
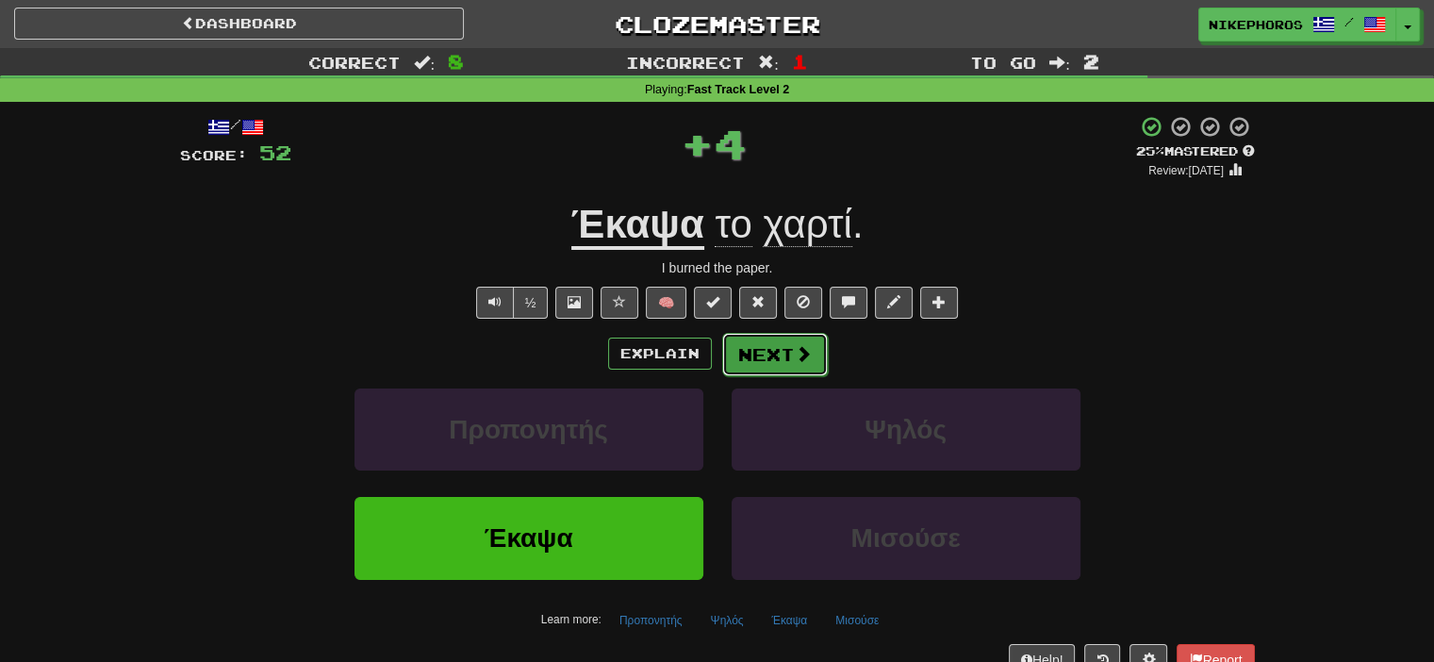
click at [759, 342] on button "Next" at bounding box center [775, 354] width 106 height 43
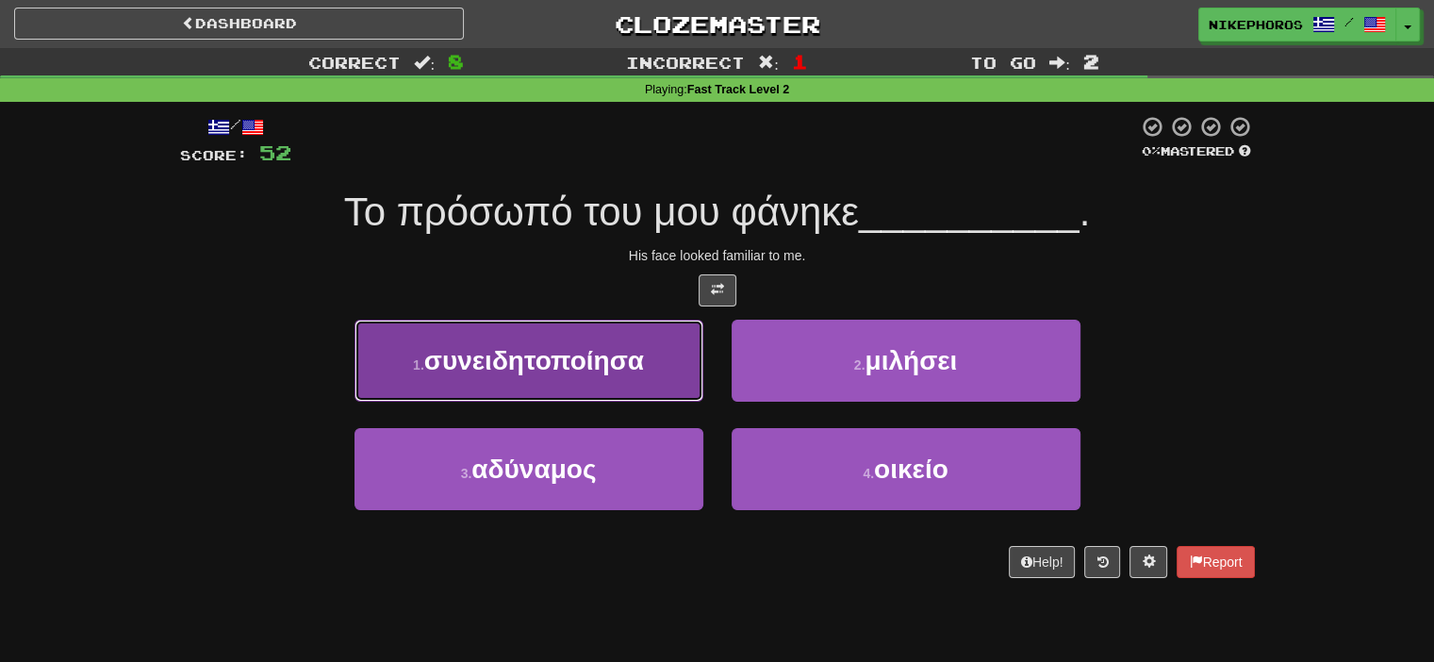
click at [562, 362] on span "συνειδητοποίησα" at bounding box center [534, 360] width 220 height 29
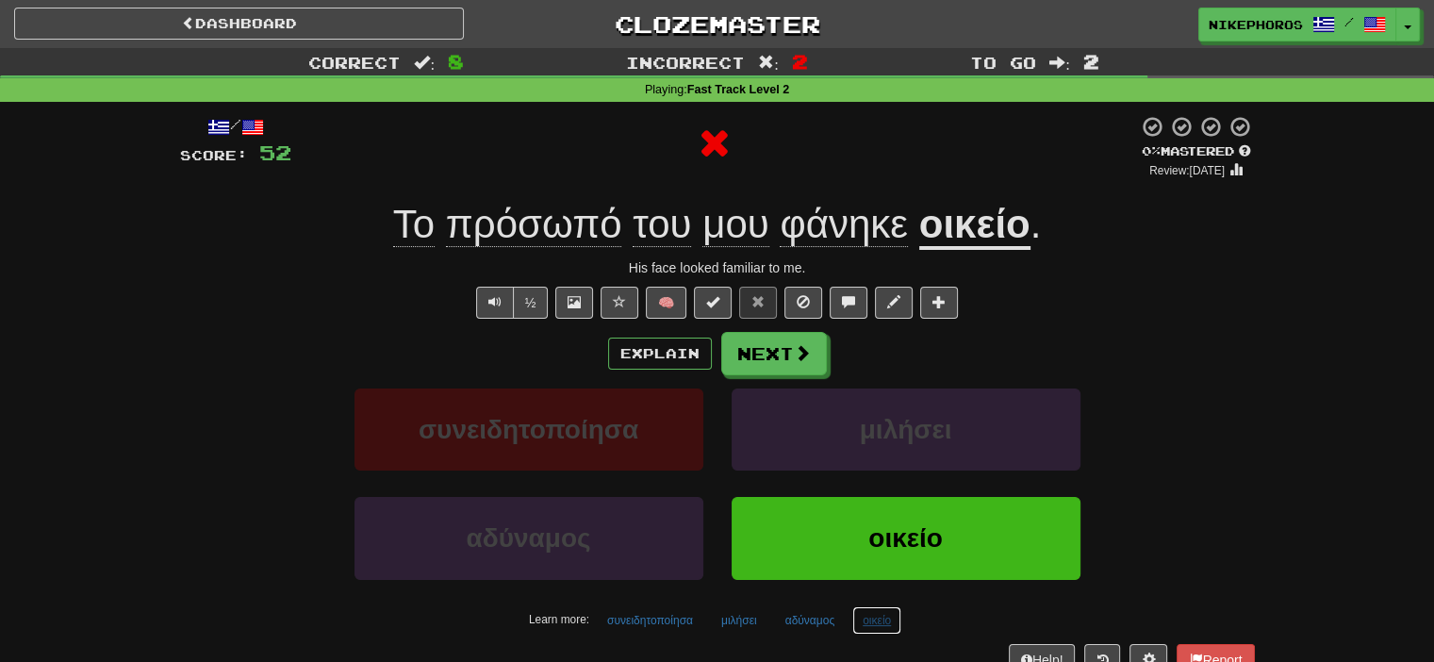
click at [873, 619] on button "οικείο" at bounding box center [876, 620] width 49 height 28
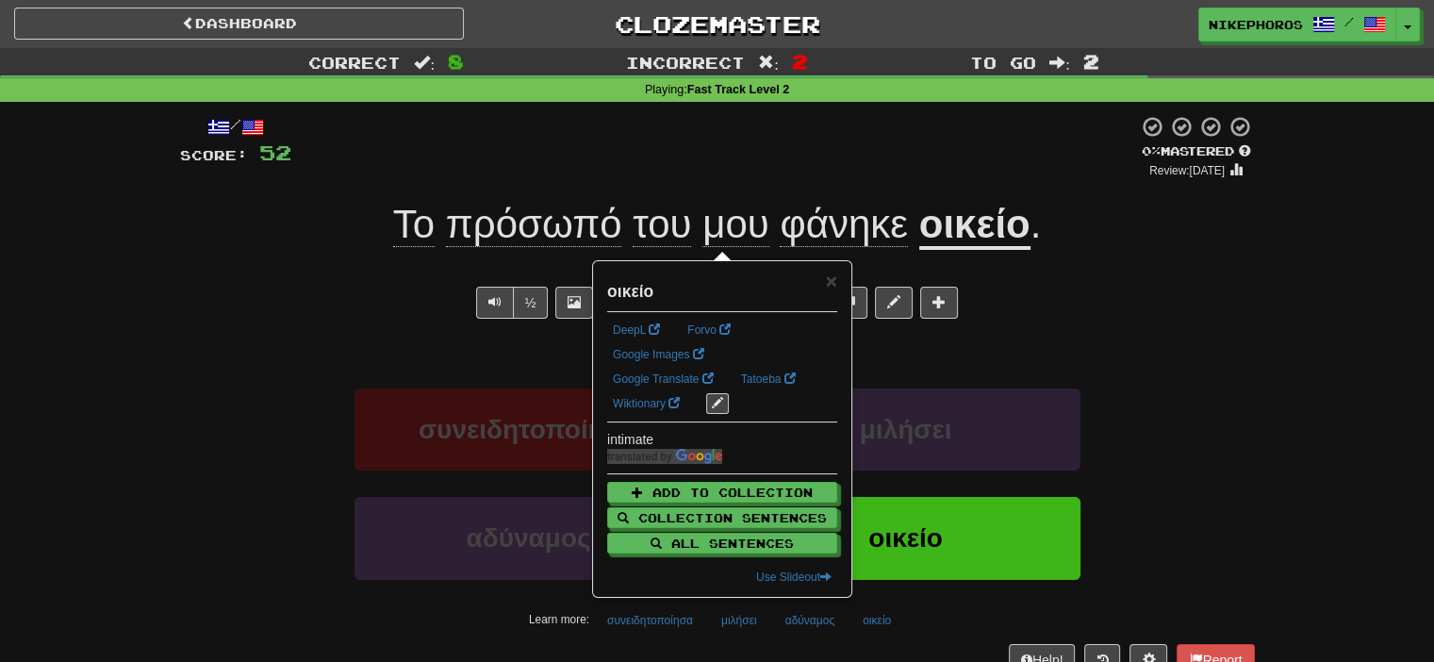
click at [1328, 291] on div "Correct : 8 Incorrect : 2 To go : 2 Playing : Fast Track Level 2 / Score: 52 0 …" at bounding box center [717, 375] width 1434 height 654
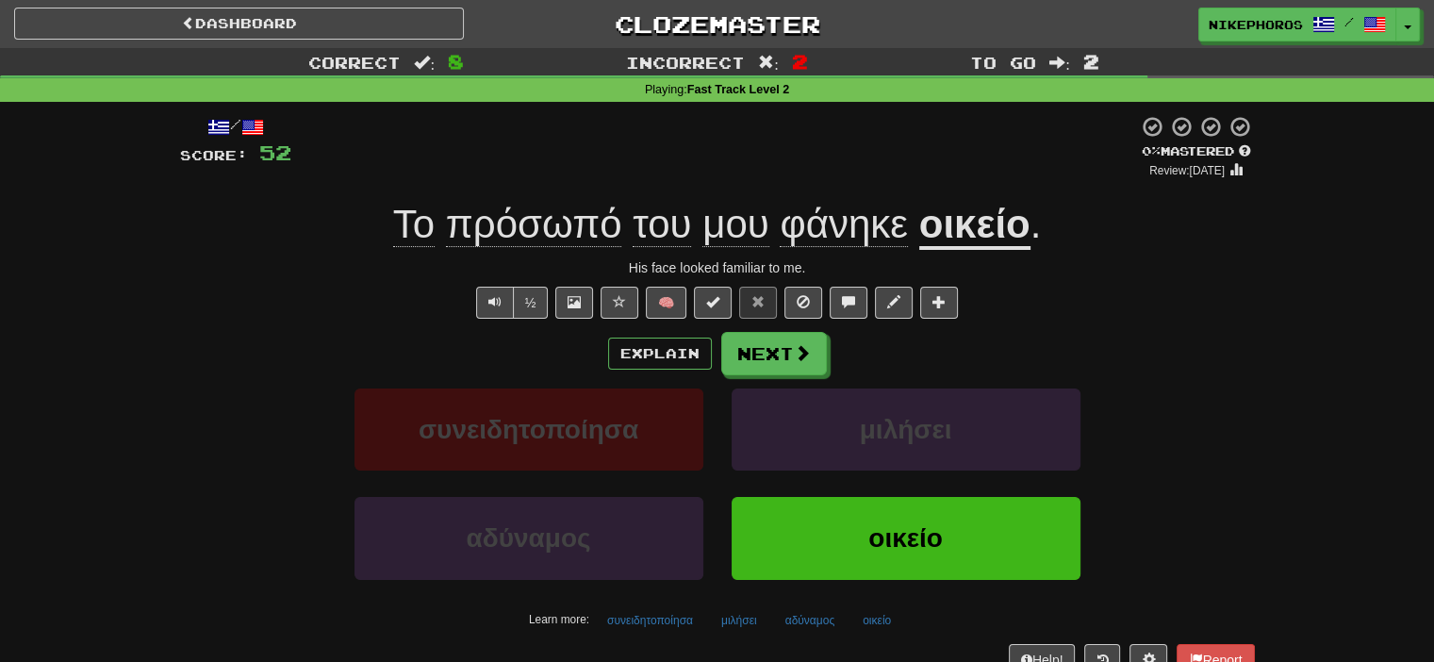
click at [833, 637] on div "/ Score: 52 0 % Mastered Review: 2025-09-22 Το πρόσωπό του μου φάνηκε οικείο . …" at bounding box center [717, 395] width 1075 height 560
click at [802, 623] on button "αδύναμος" at bounding box center [810, 620] width 71 height 28
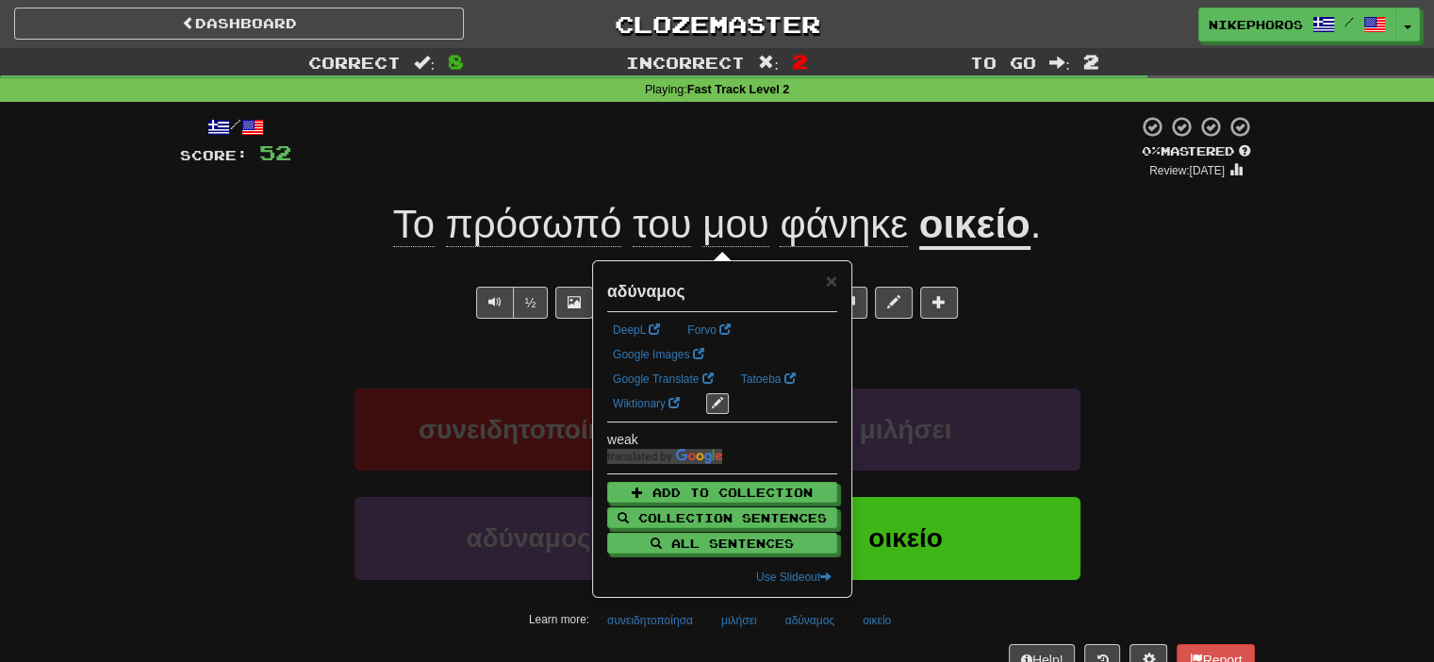
click at [1238, 211] on div "Το πρόσωπό του μου φάνηκε οικείο ." at bounding box center [717, 225] width 1075 height 52
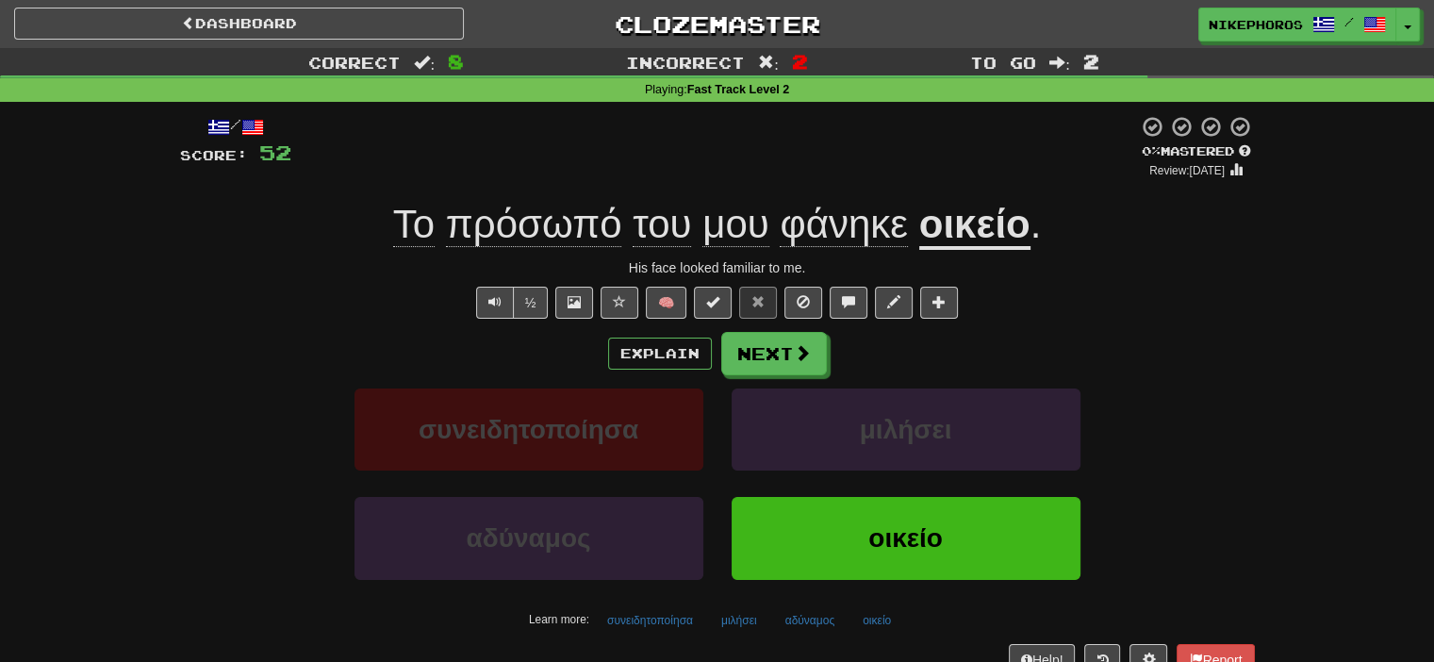
click at [652, 632] on div "Learn more: συνειδητοποίησα μιλήσει αδύναμος οικείο" at bounding box center [717, 620] width 1103 height 28
click at [669, 618] on button "συνειδητοποίησα" at bounding box center [650, 620] width 107 height 28
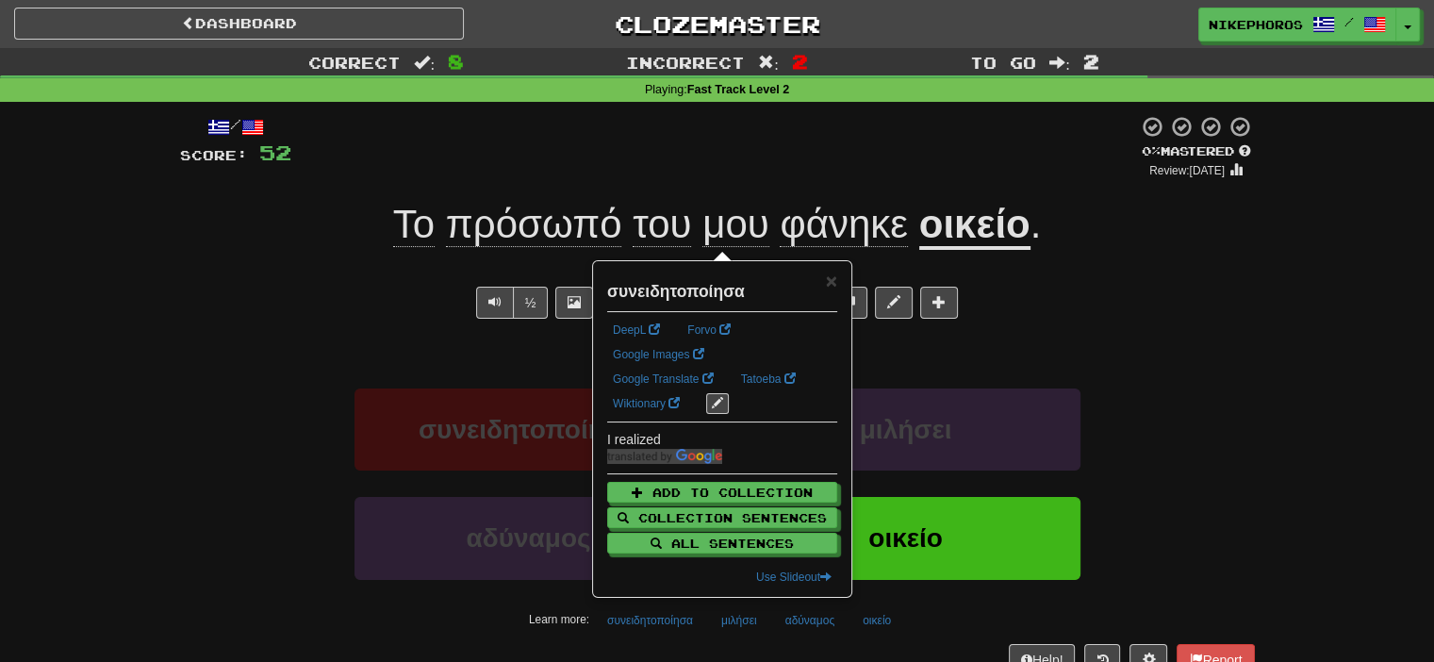
click at [1430, 241] on div "Correct : 8 Incorrect : 2 To go : 2 Playing : Fast Track Level 2 / Score: 52 0 …" at bounding box center [717, 375] width 1434 height 654
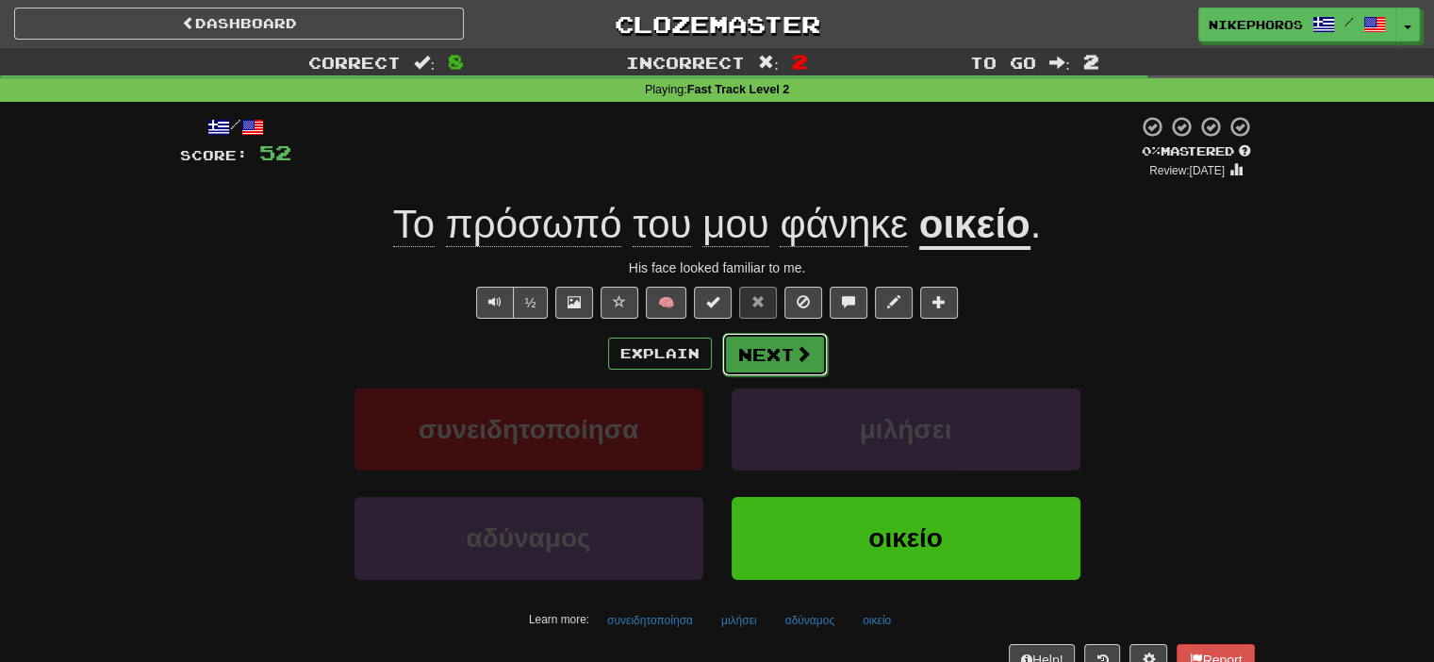
click at [769, 372] on button "Next" at bounding box center [775, 354] width 106 height 43
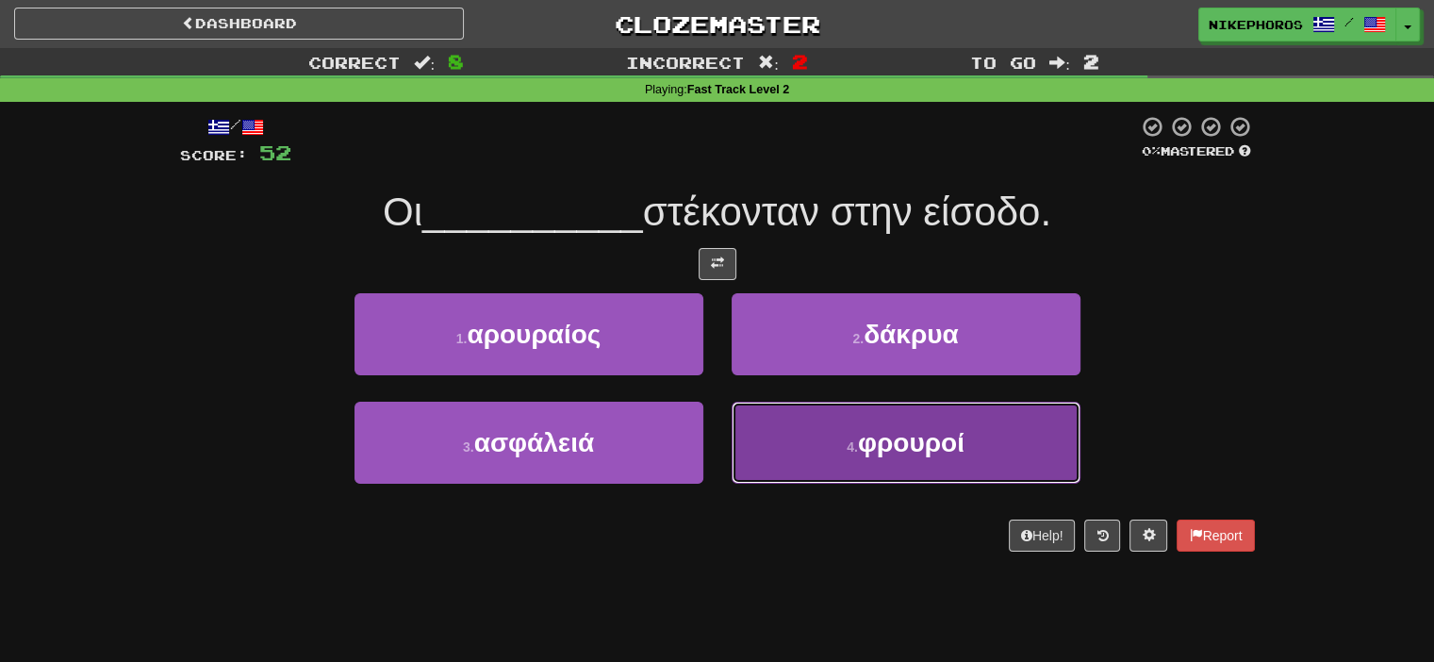
click at [855, 450] on small "4 ." at bounding box center [852, 446] width 11 height 15
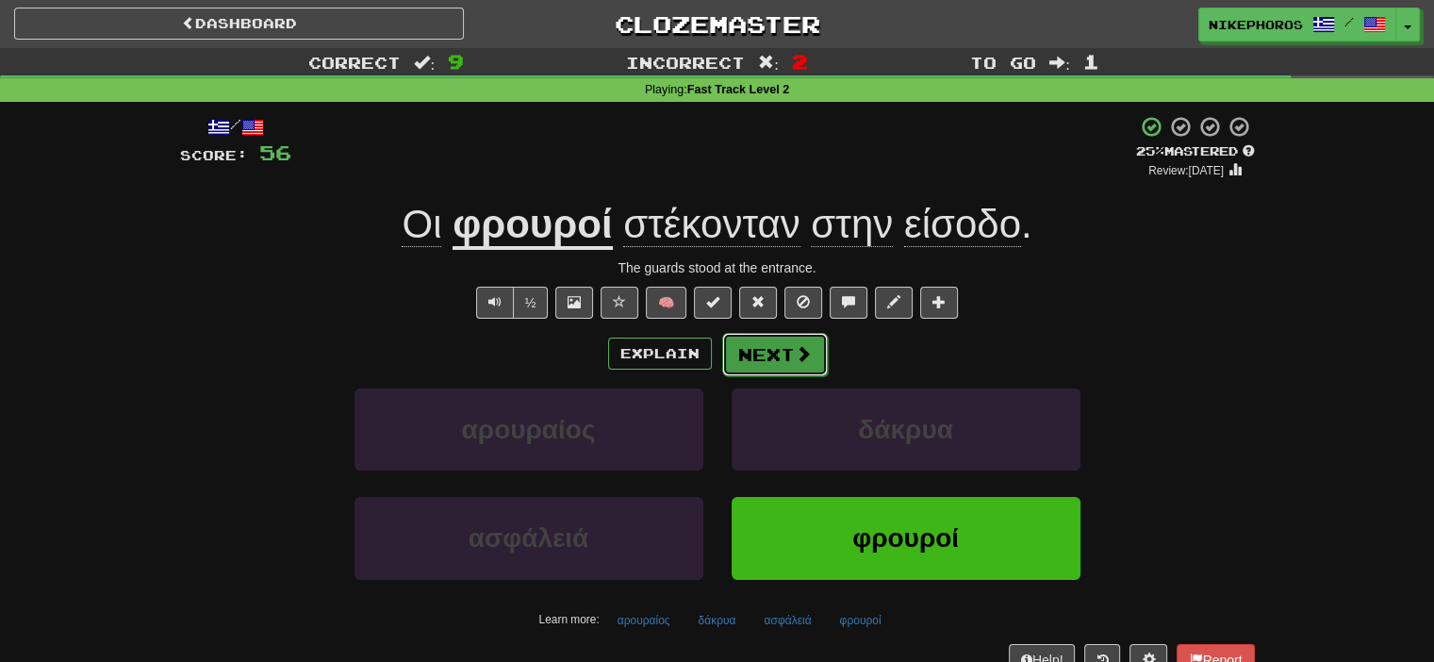
click at [817, 368] on button "Next" at bounding box center [775, 354] width 106 height 43
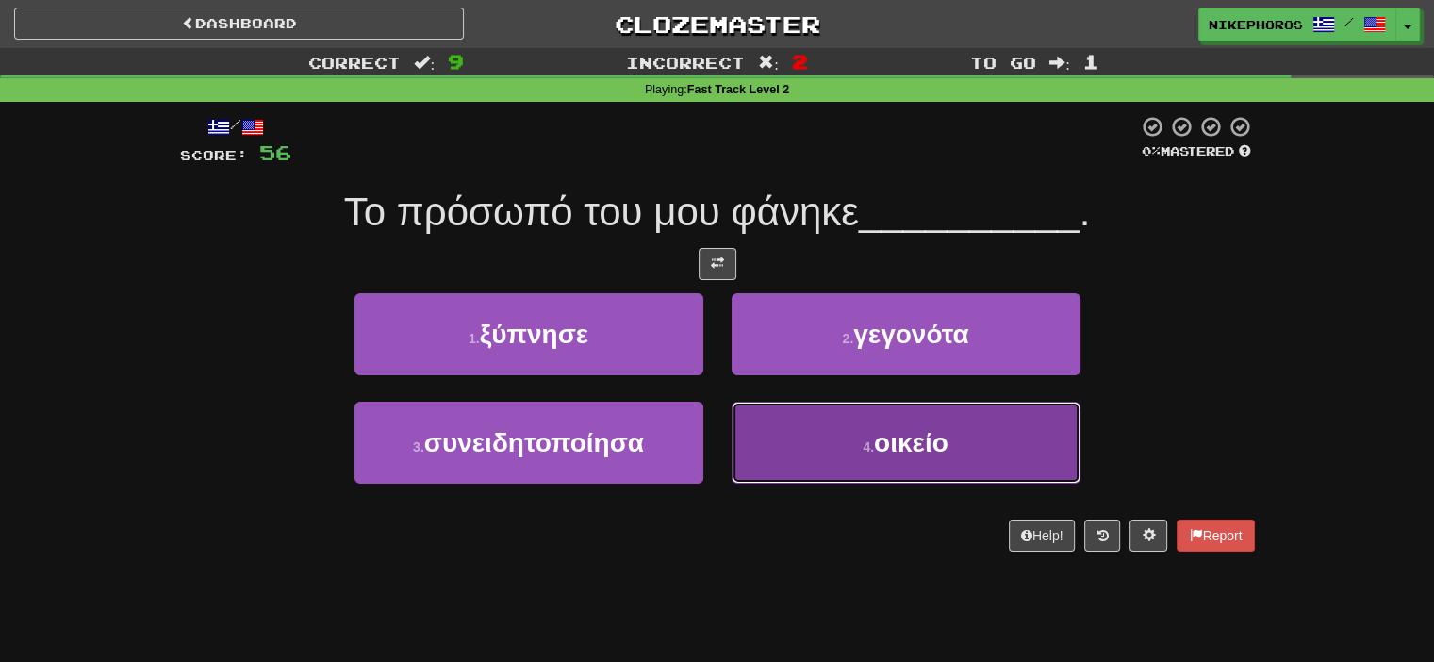
click at [997, 440] on button "4 . οικείο" at bounding box center [906, 443] width 349 height 82
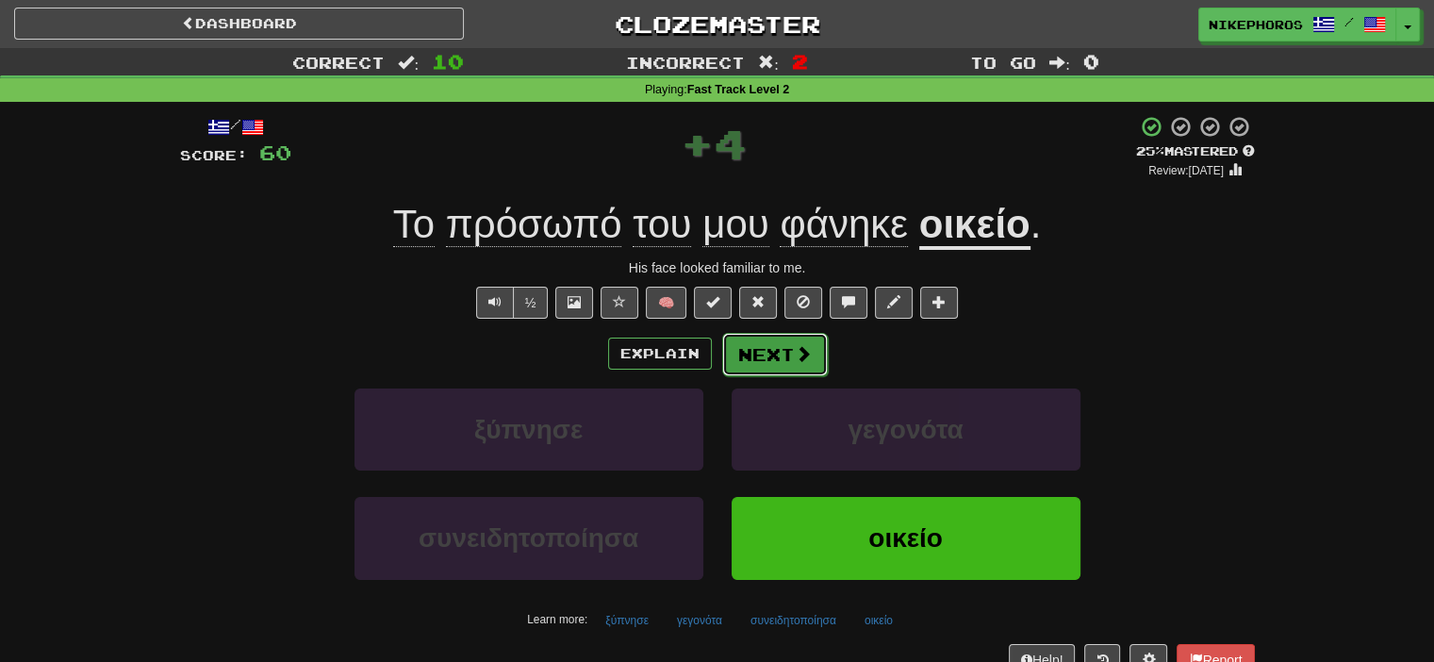
click at [800, 338] on button "Next" at bounding box center [775, 354] width 106 height 43
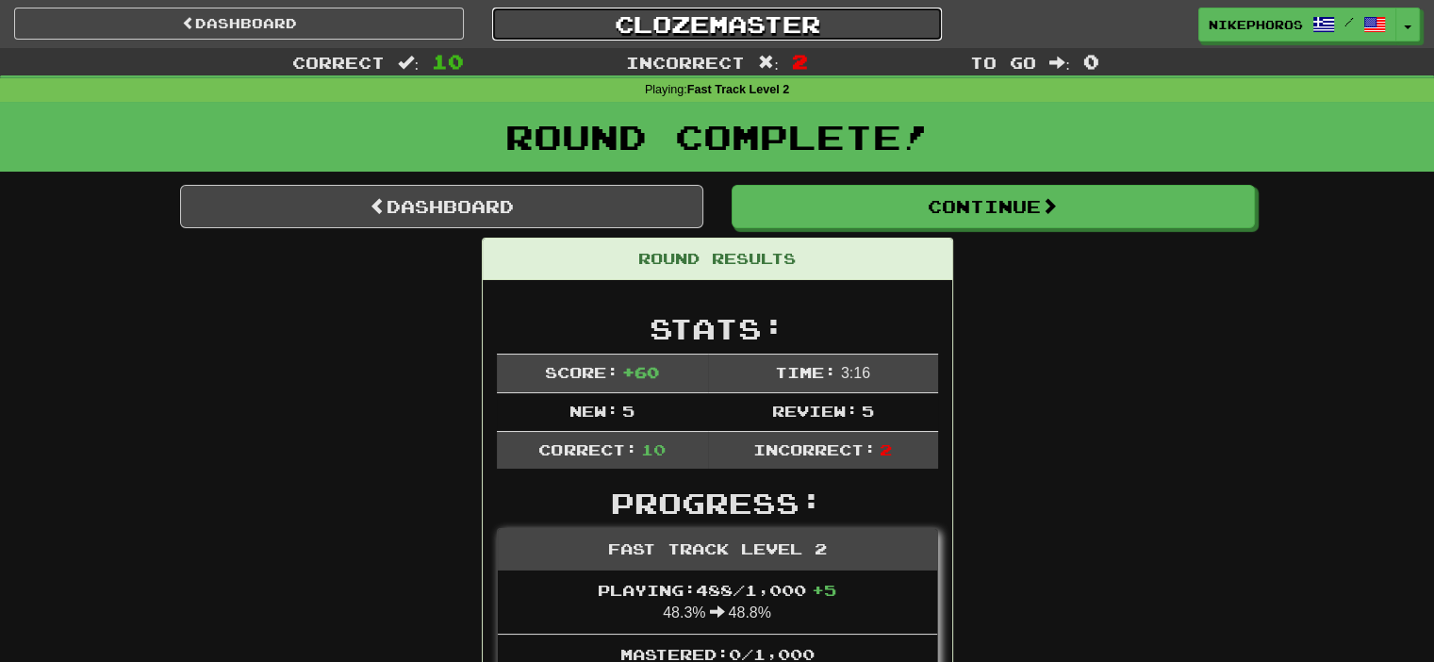
click at [796, 40] on link "Clozemaster" at bounding box center [717, 24] width 450 height 33
